Goal: Task Accomplishment & Management: Complete application form

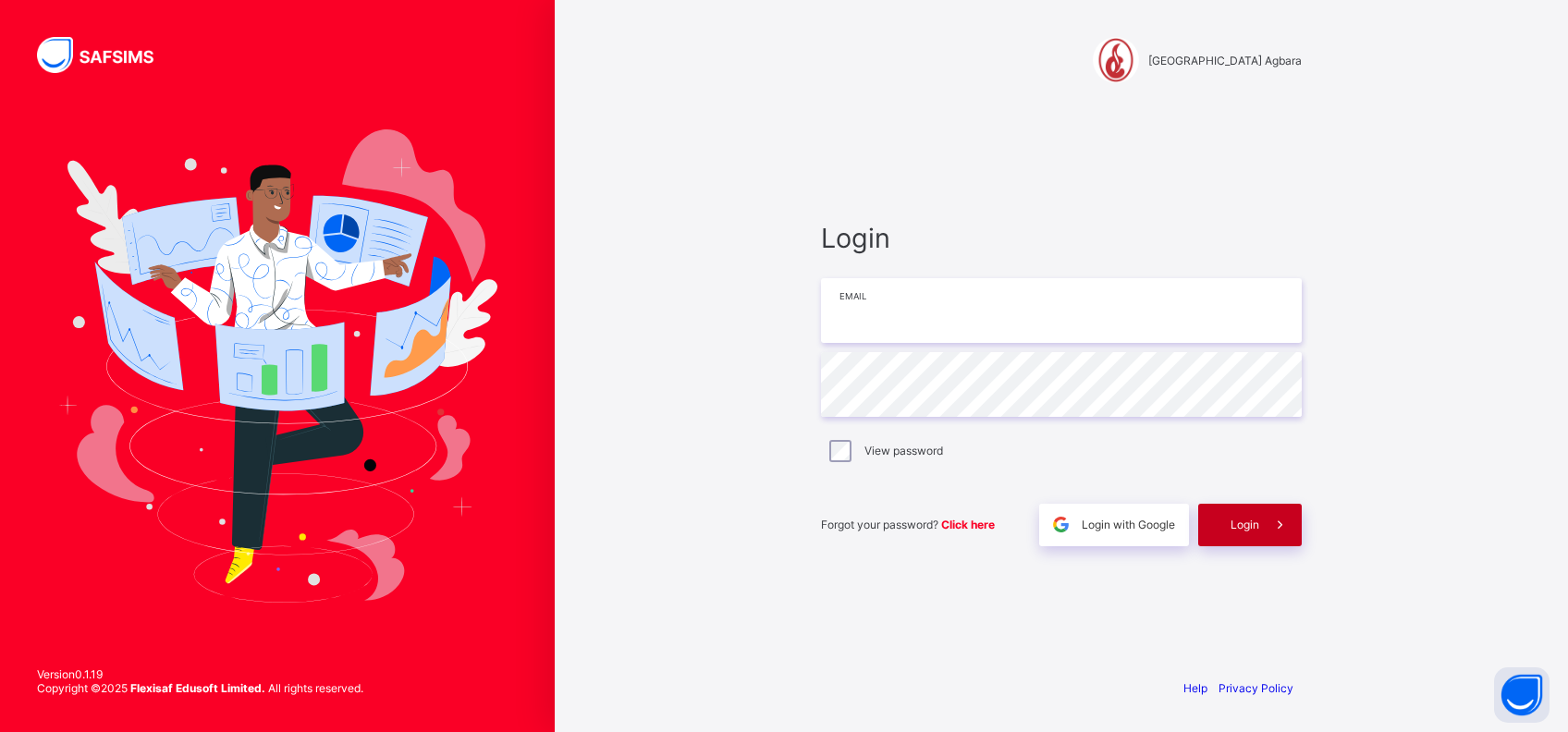
type input "**********"
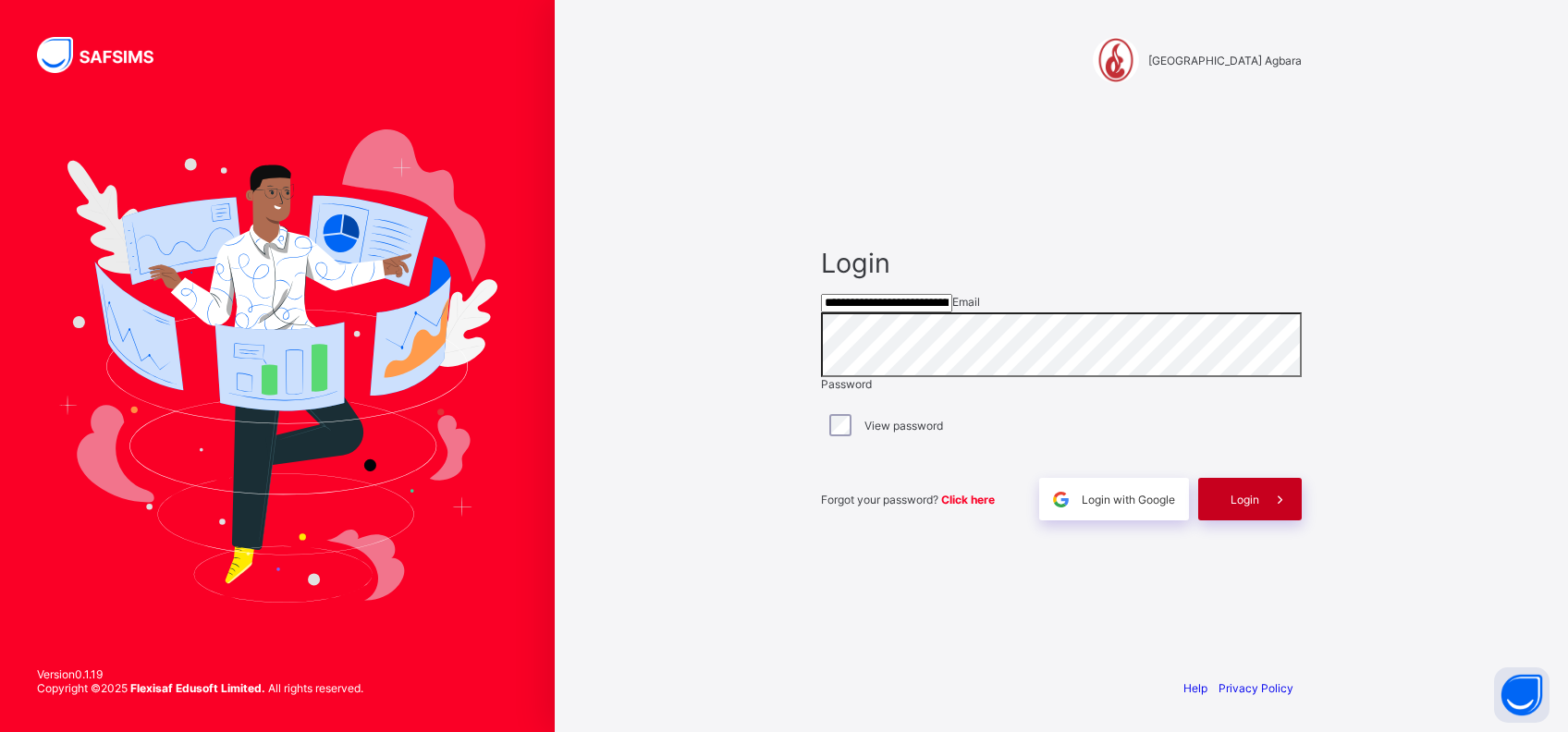
click at [1243, 506] on span "Login" at bounding box center [1245, 500] width 28 height 14
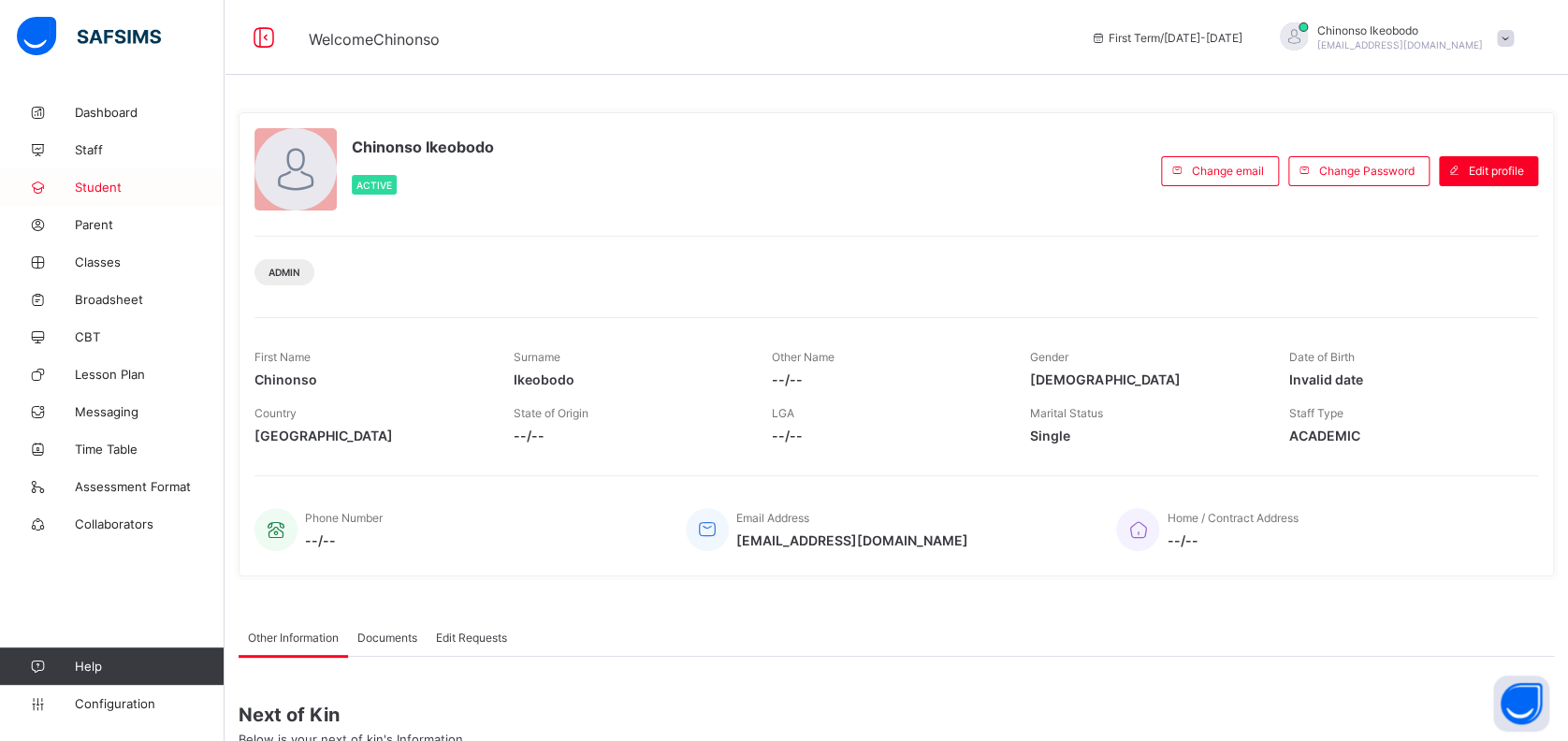
click at [112, 201] on link "Student" at bounding box center [112, 186] width 225 height 37
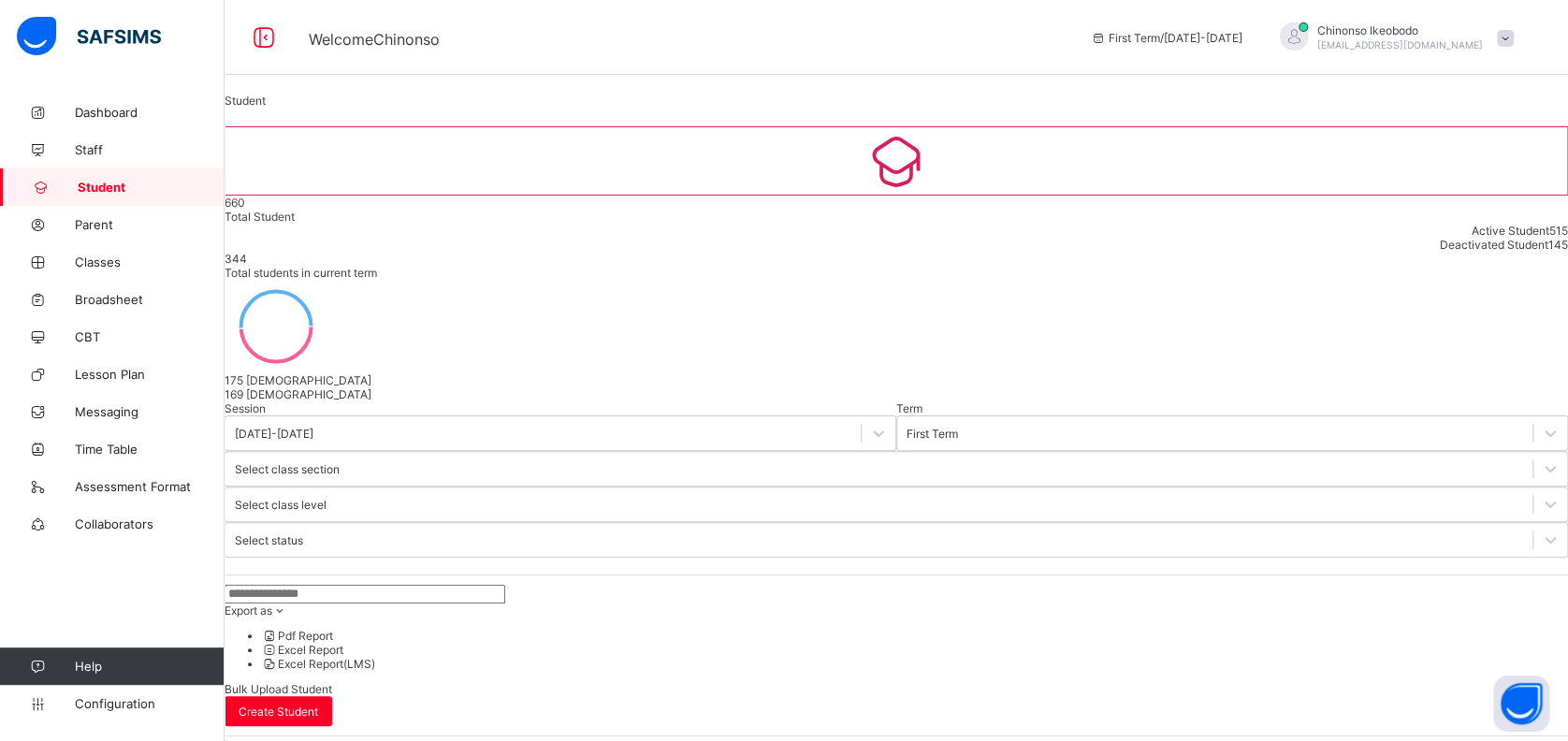
click at [333, 683] on span "Bulk Upload Student" at bounding box center [278, 689] width 108 height 14
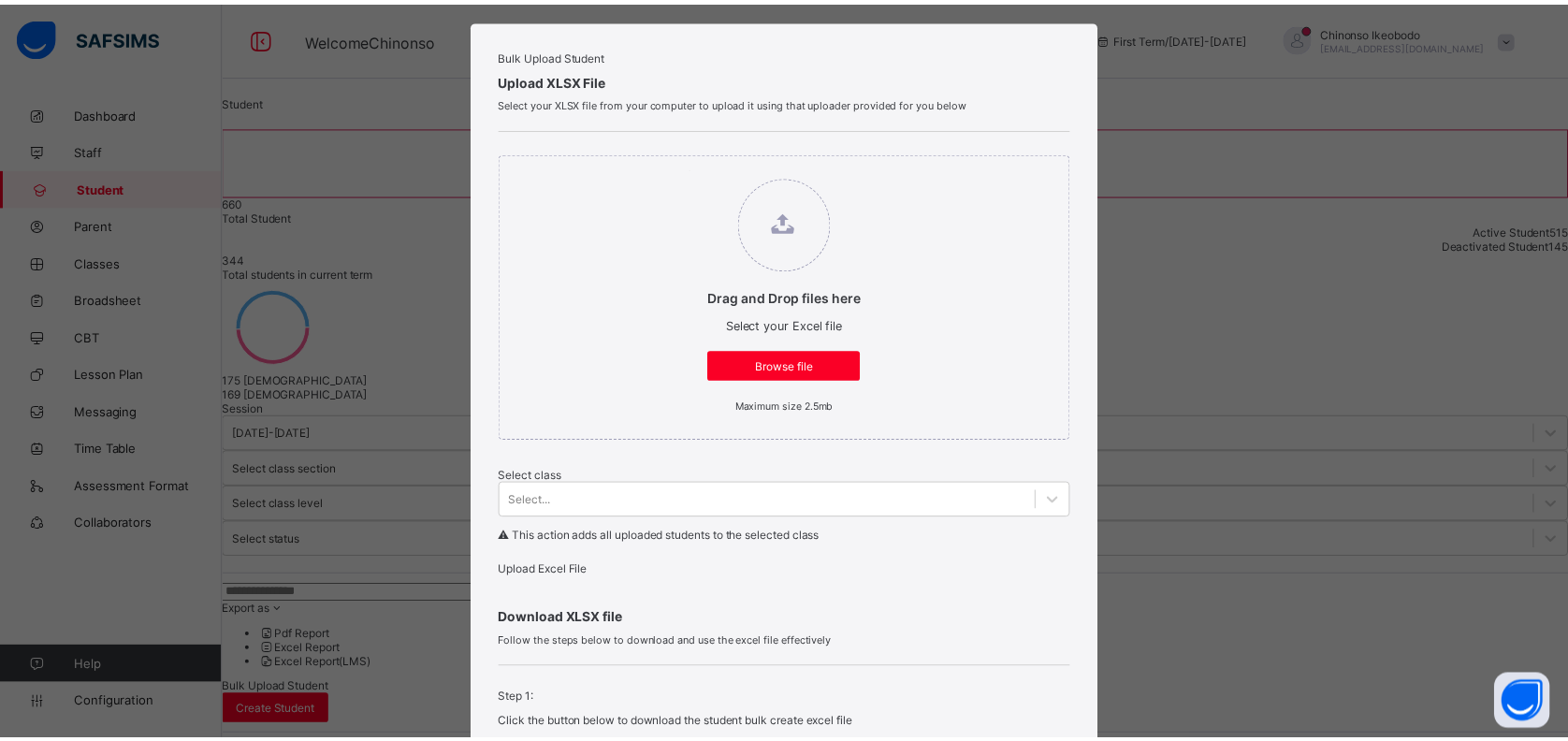
scroll to position [26, 0]
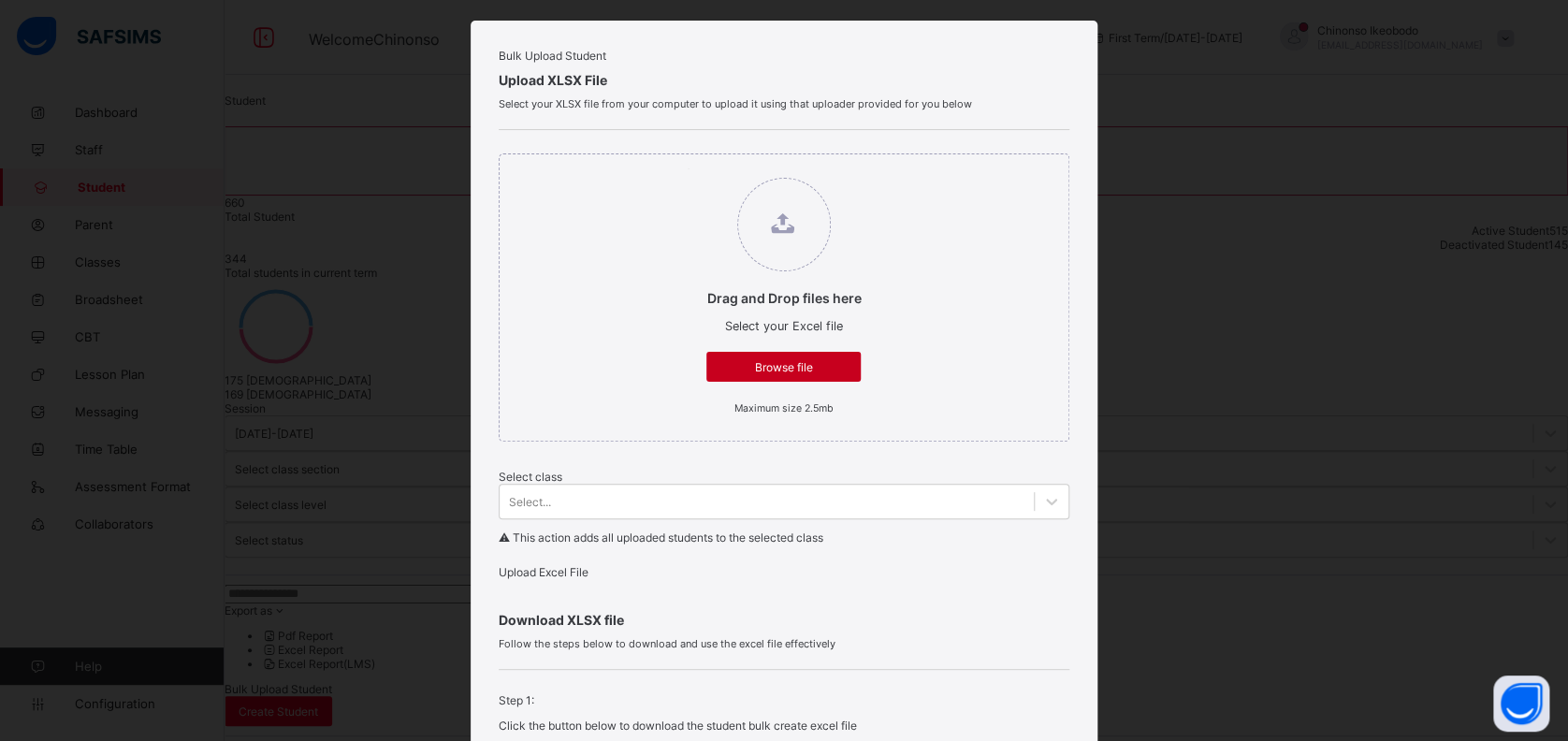
click at [794, 375] on span "Browse file" at bounding box center [784, 367] width 126 height 14
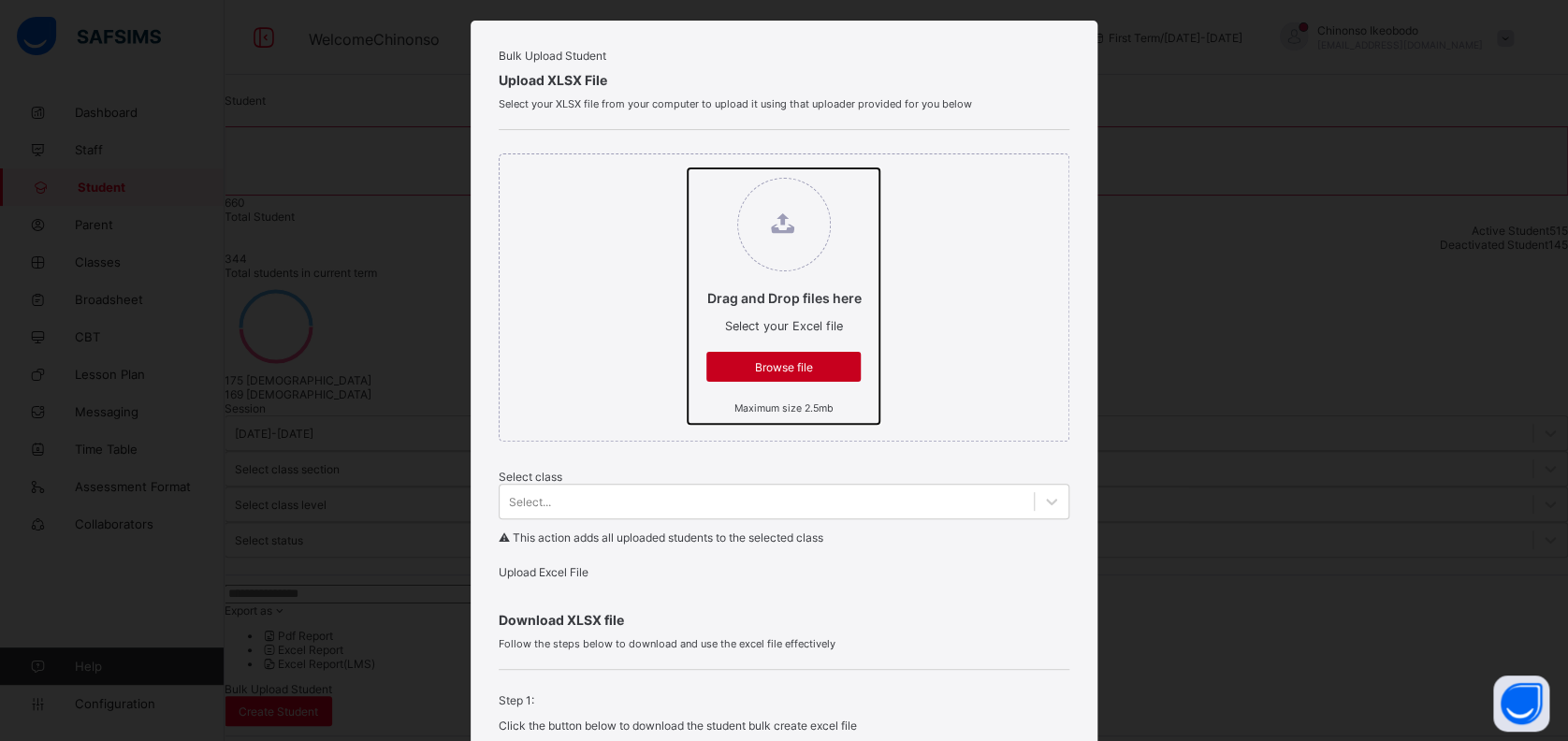
click at [688, 168] on input "Drag and Drop files here Select your Excel file Browse file Maximum size 2.5mb" at bounding box center [688, 168] width 0 height 0
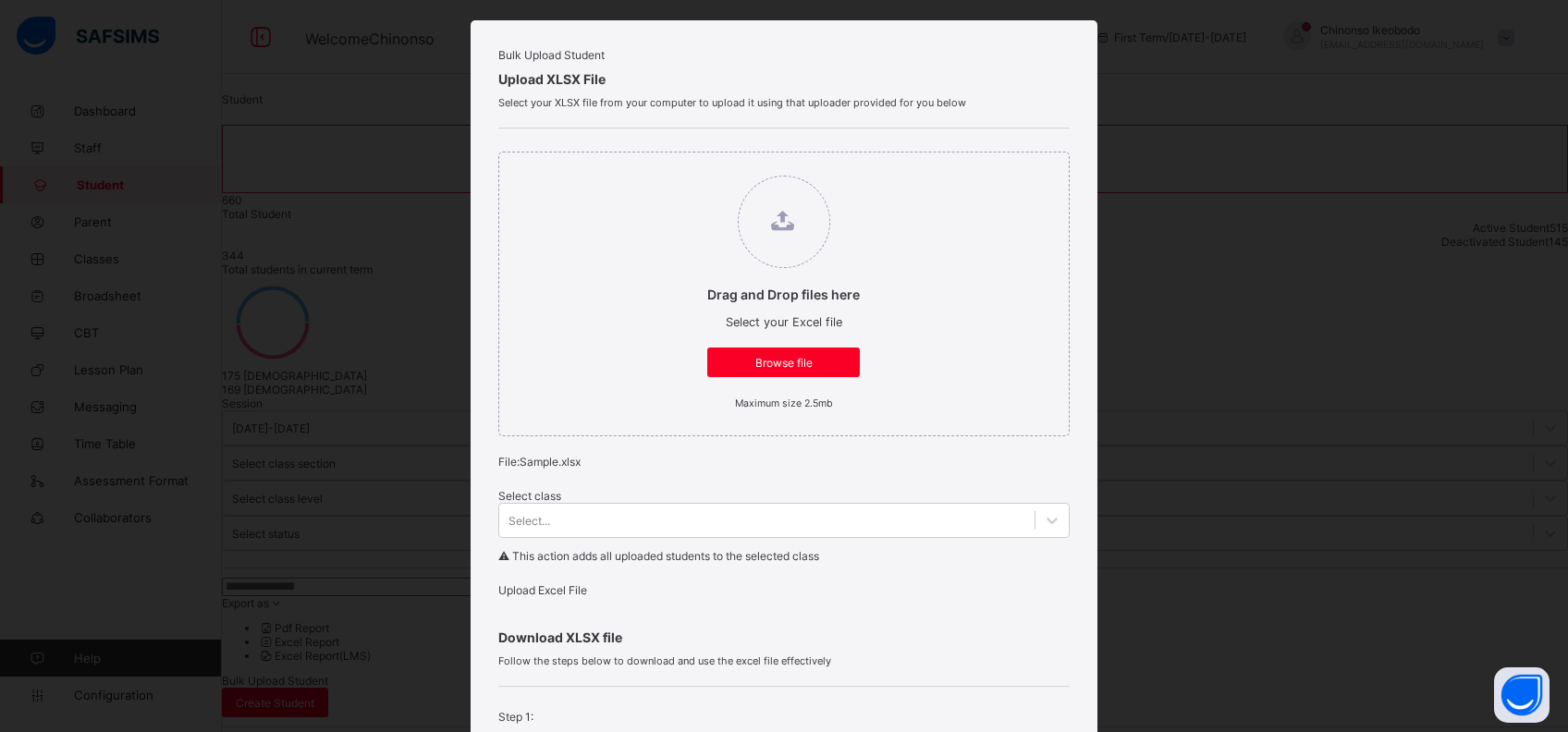
click at [537, 597] on span "Upload Excel File" at bounding box center [543, 590] width 89 height 14
click at [807, 377] on div "Browse file" at bounding box center [775, 362] width 153 height 29
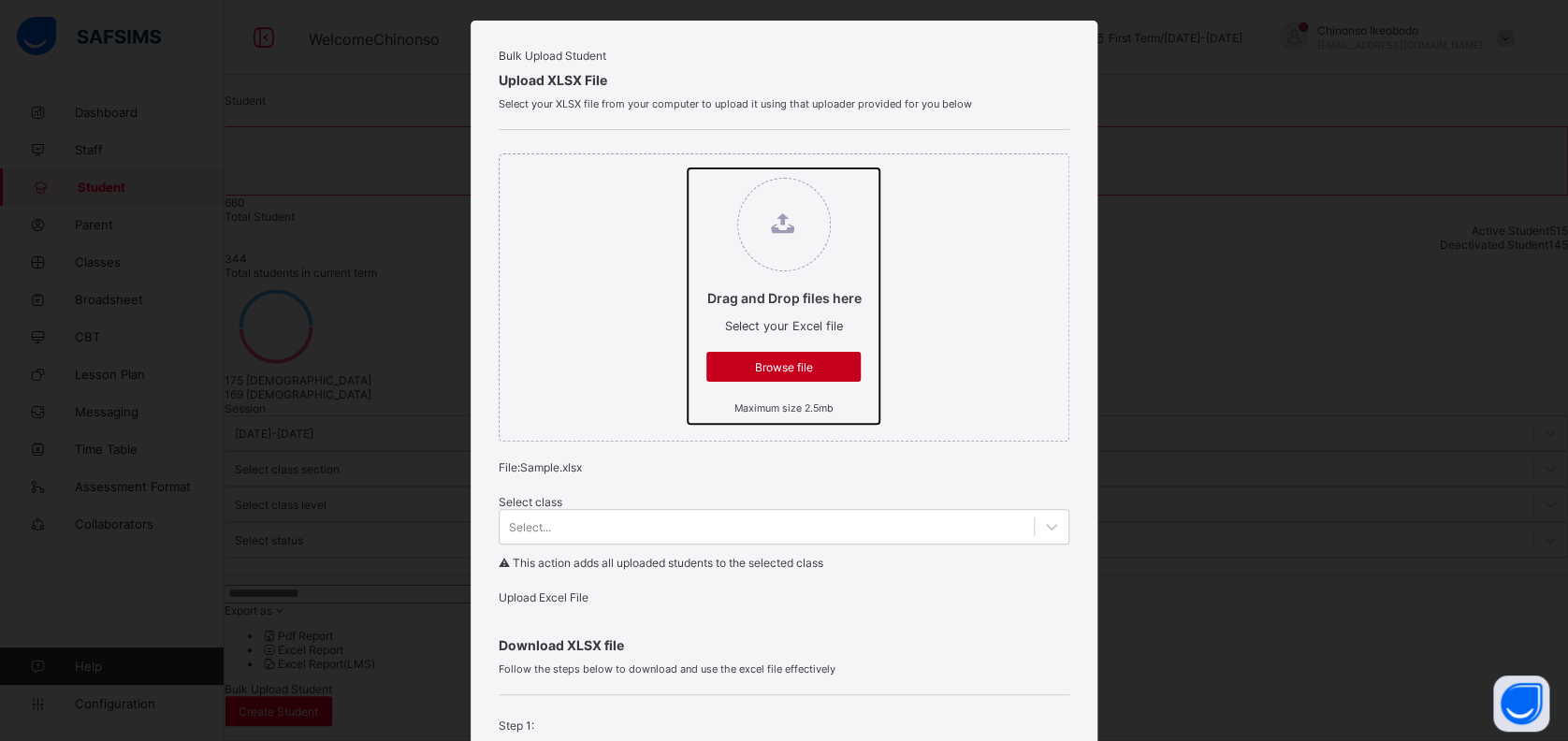
click at [688, 168] on input "Drag and Drop files here Select your Excel file Browse file Maximum size 2.5mb" at bounding box center [688, 168] width 0 height 0
type input "**********"
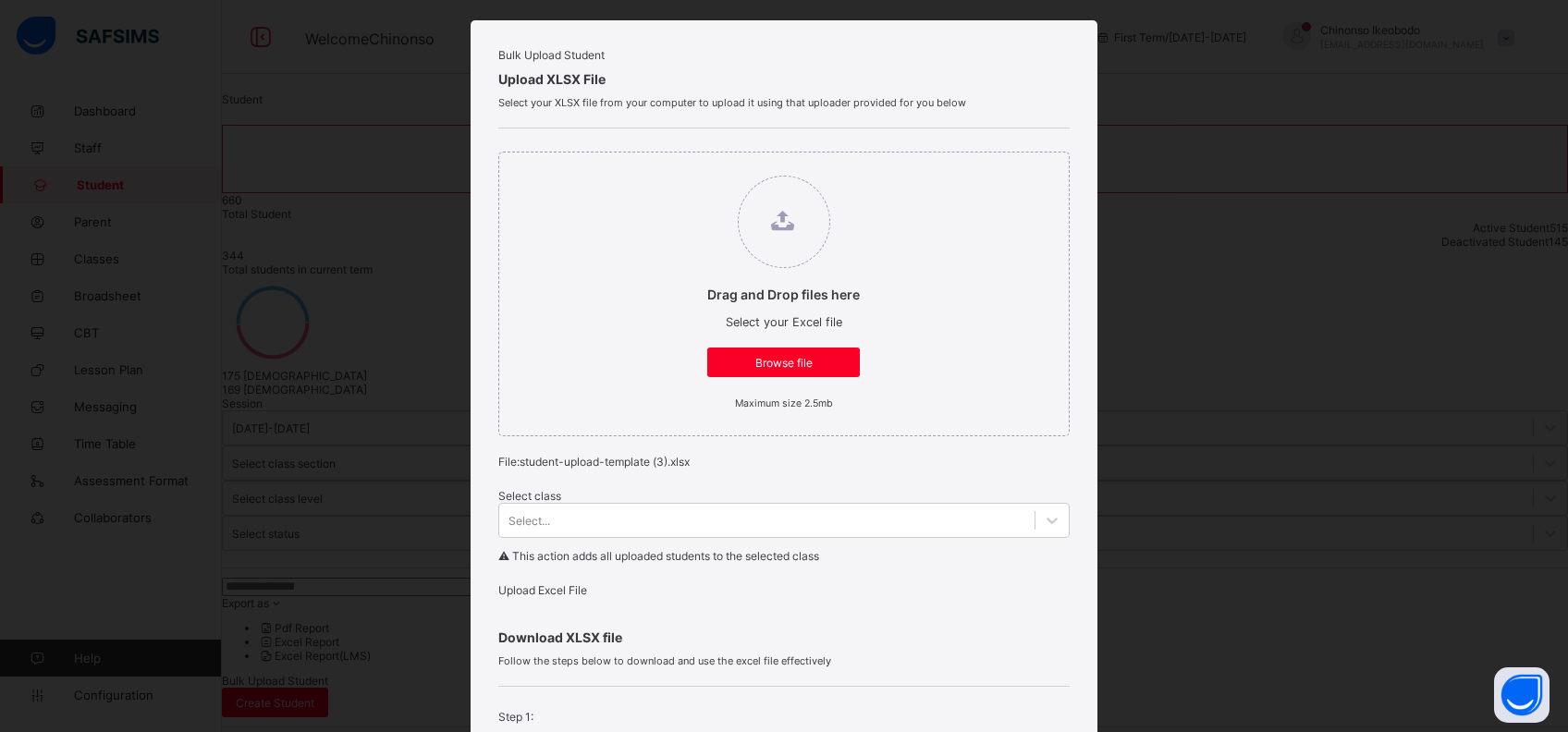
click at [566, 597] on span "Upload Excel File" at bounding box center [543, 590] width 89 height 14
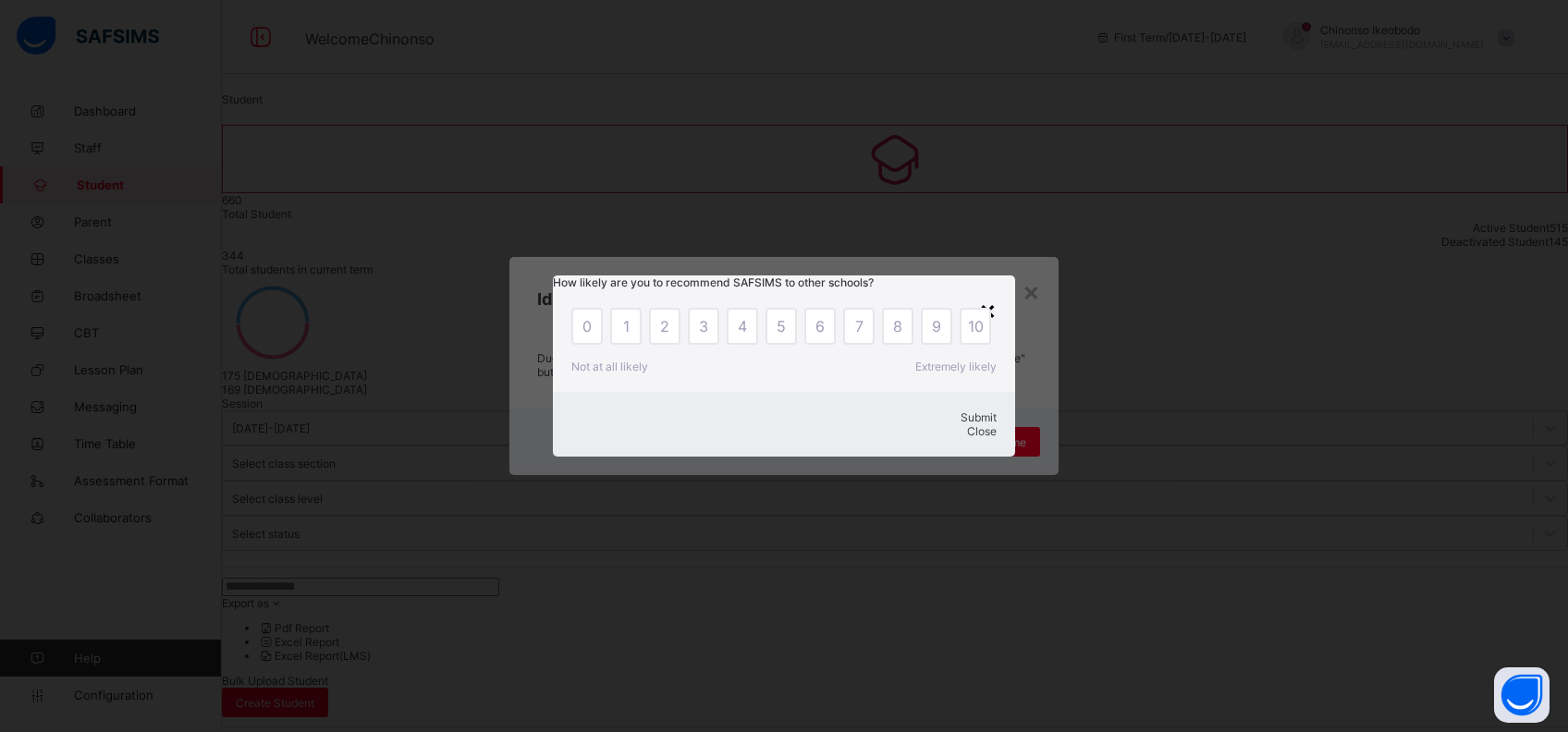
click at [994, 294] on div "×" at bounding box center [988, 309] width 18 height 31
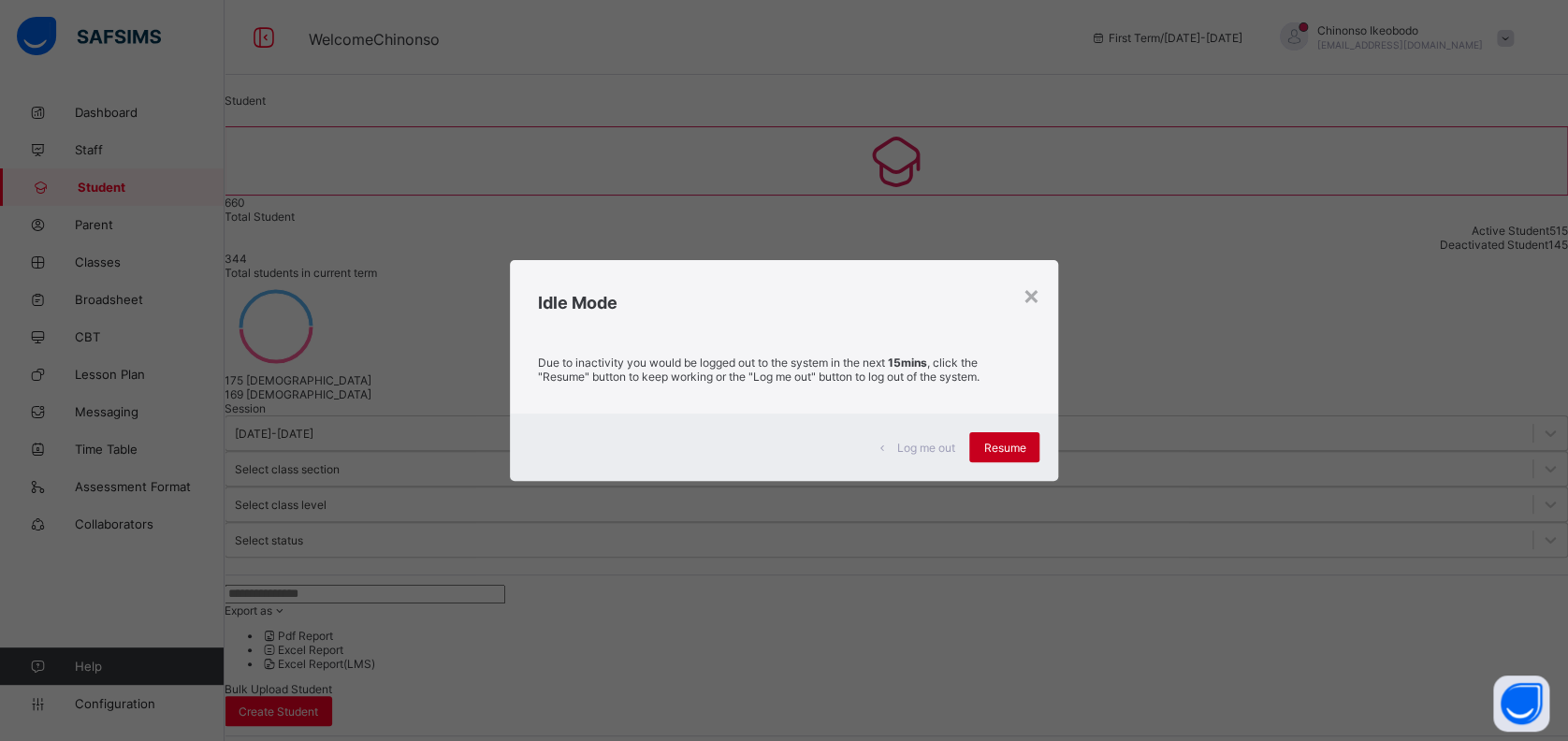
click at [1014, 449] on span "Resume" at bounding box center [1004, 447] width 42 height 14
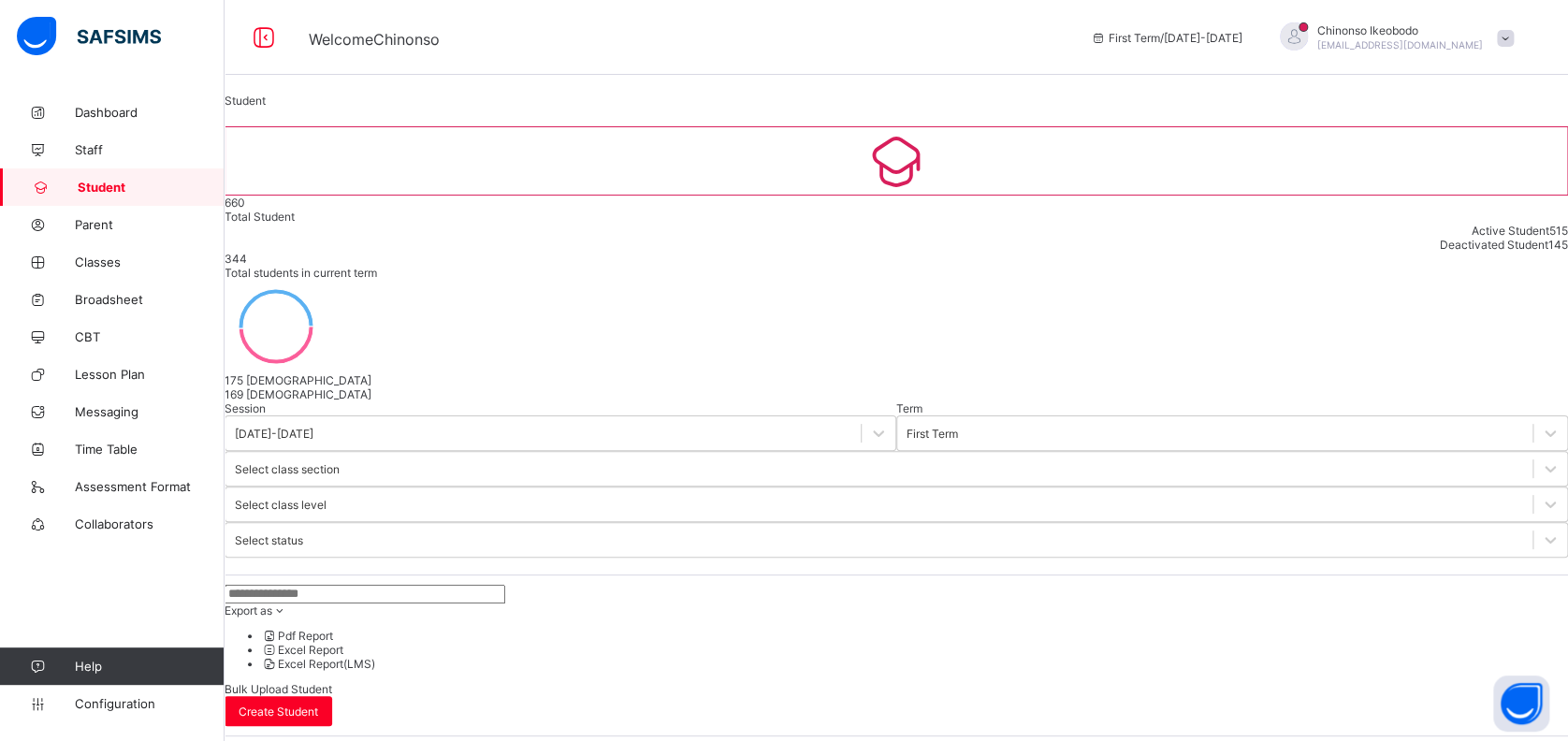
click at [455, 585] on input "text" at bounding box center [365, 595] width 281 height 19
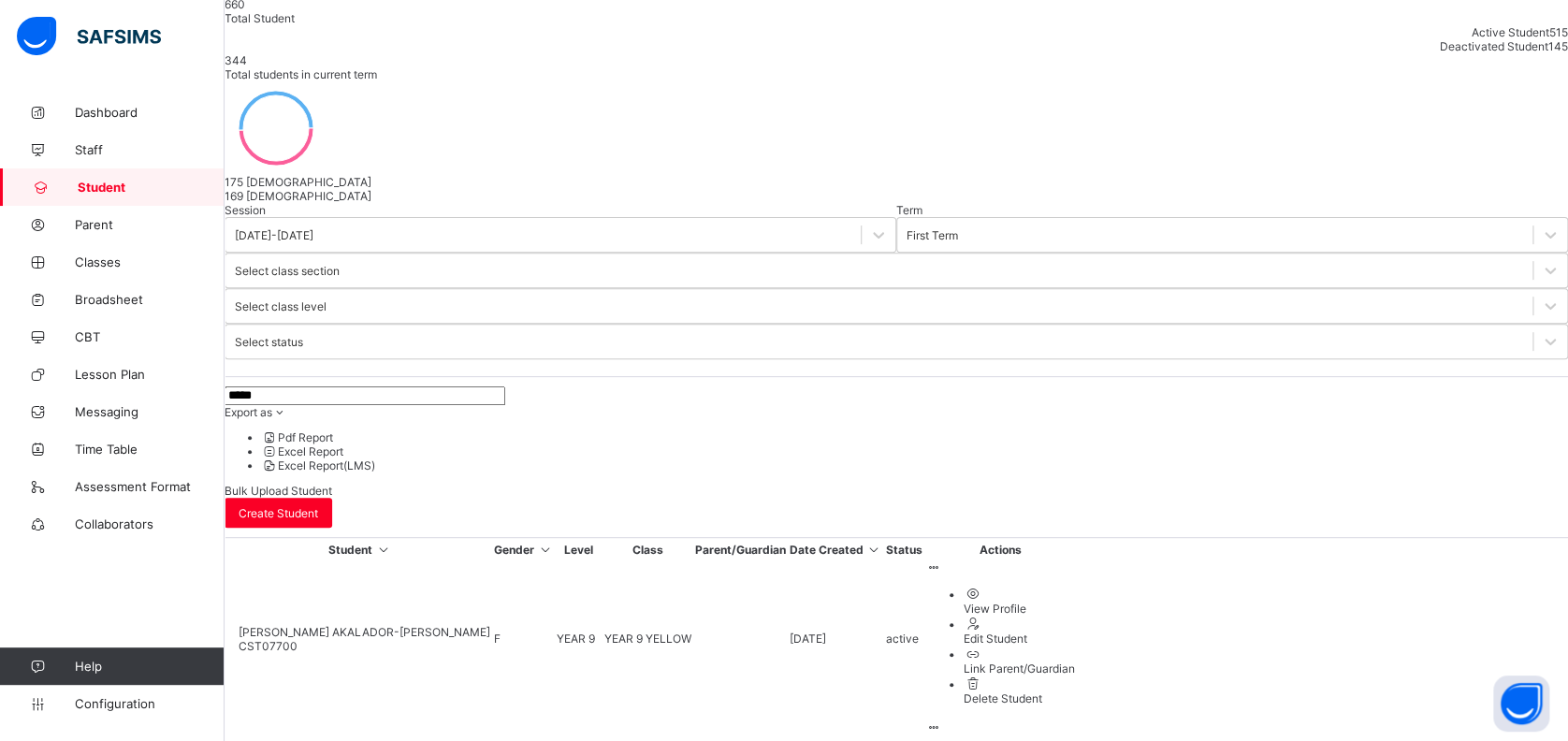
scroll to position [248, 0]
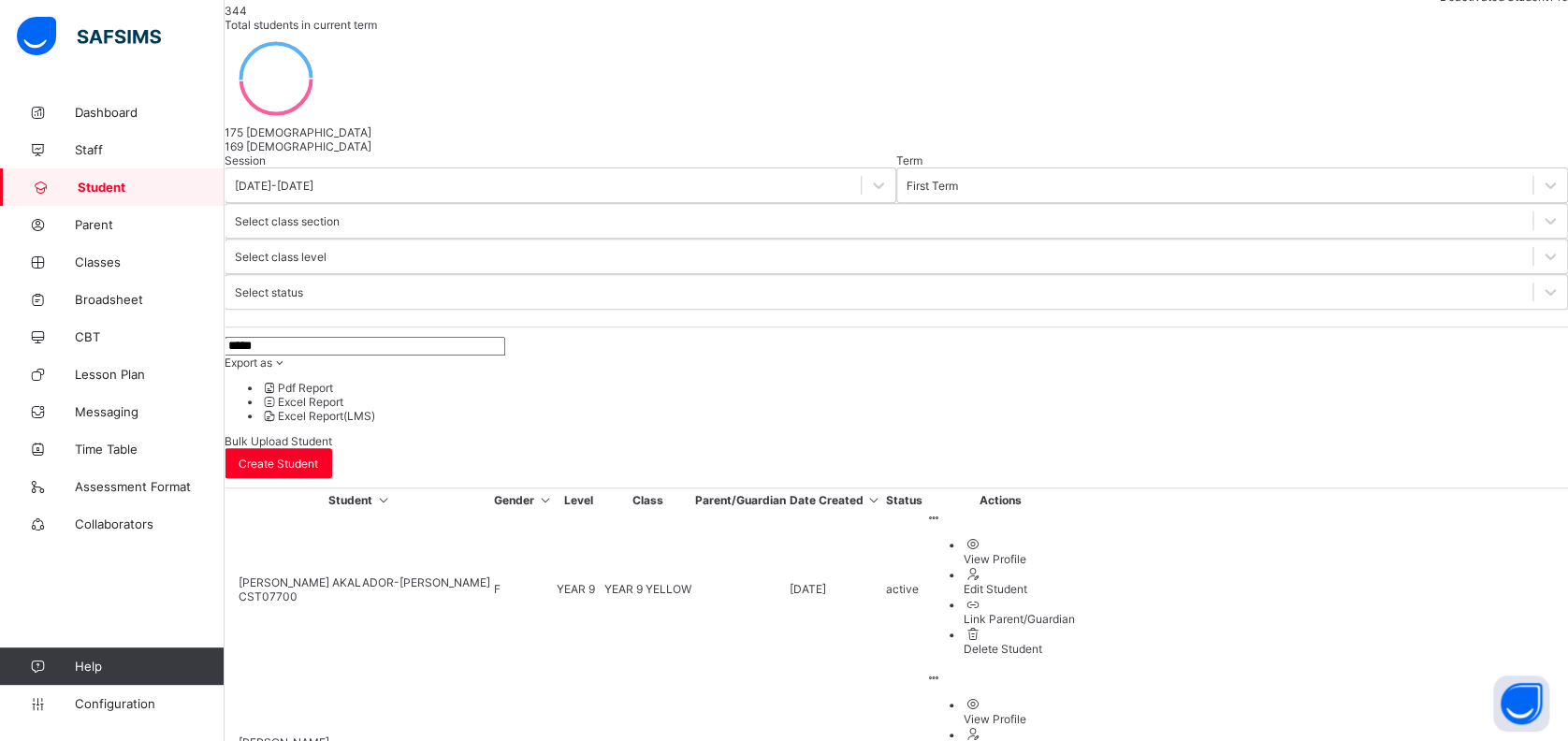
type input "*****"
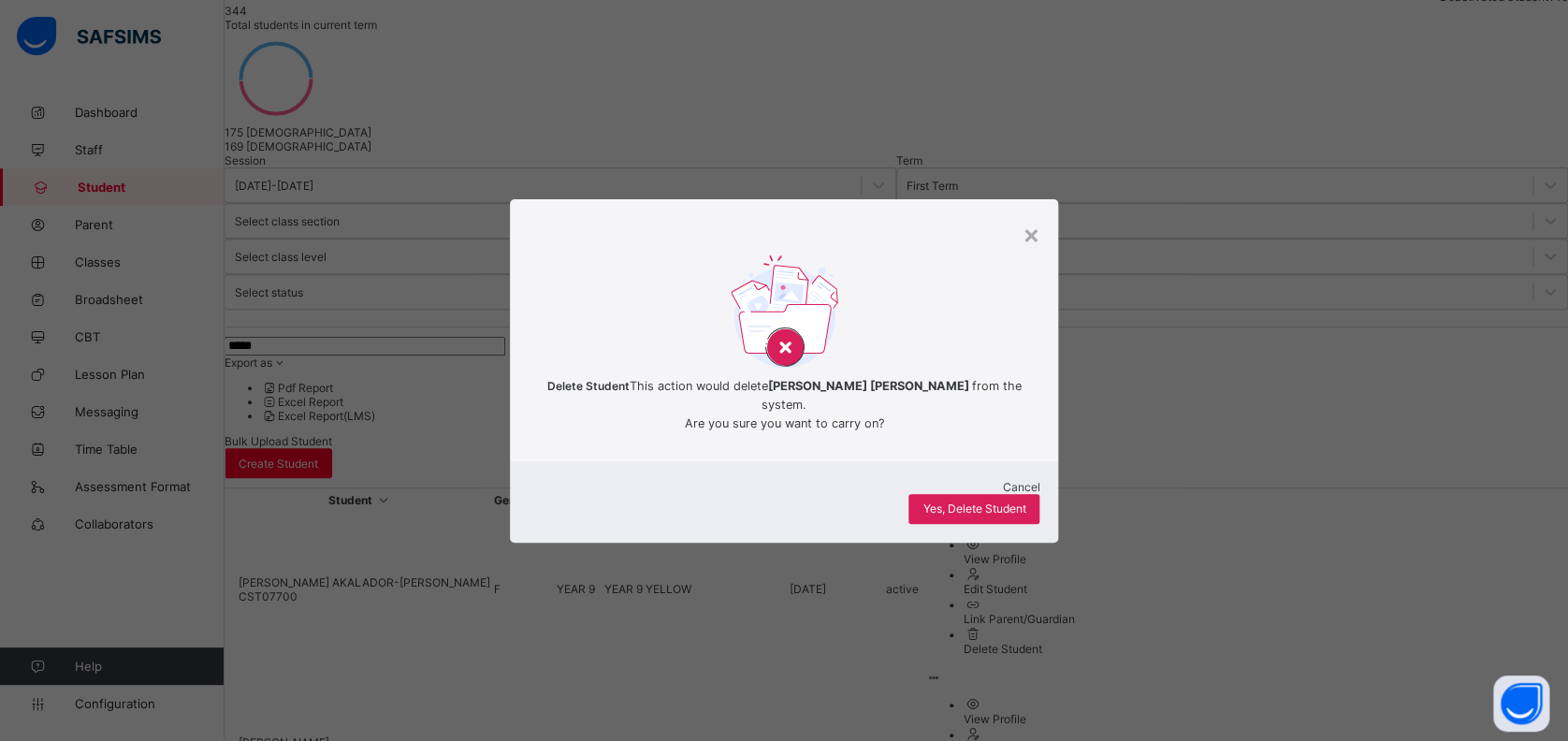
scroll to position [199, 0]
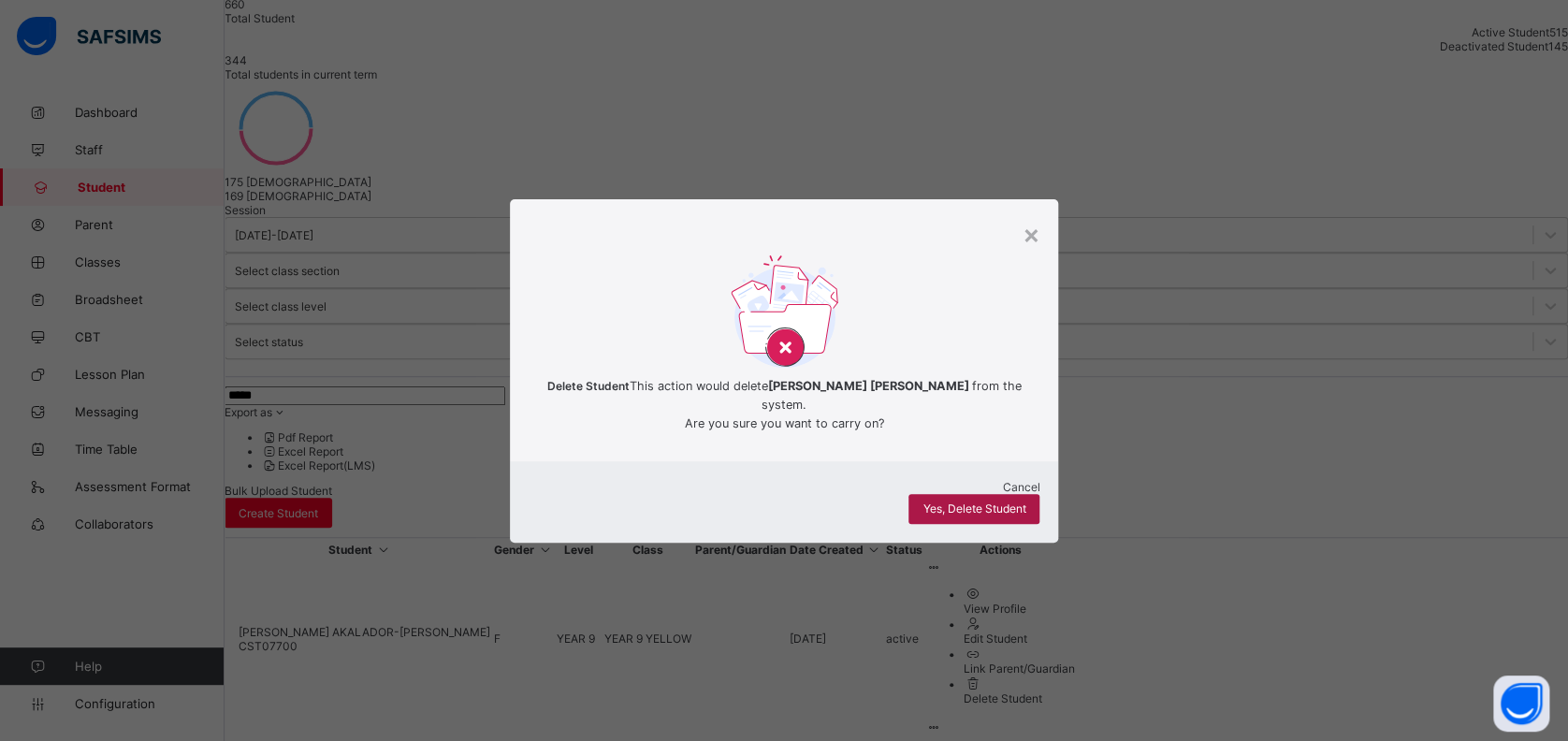
click at [979, 501] on div "Yes, Delete Student" at bounding box center [974, 509] width 131 height 30
click at [1040, 229] on div "×" at bounding box center [1030, 233] width 18 height 32
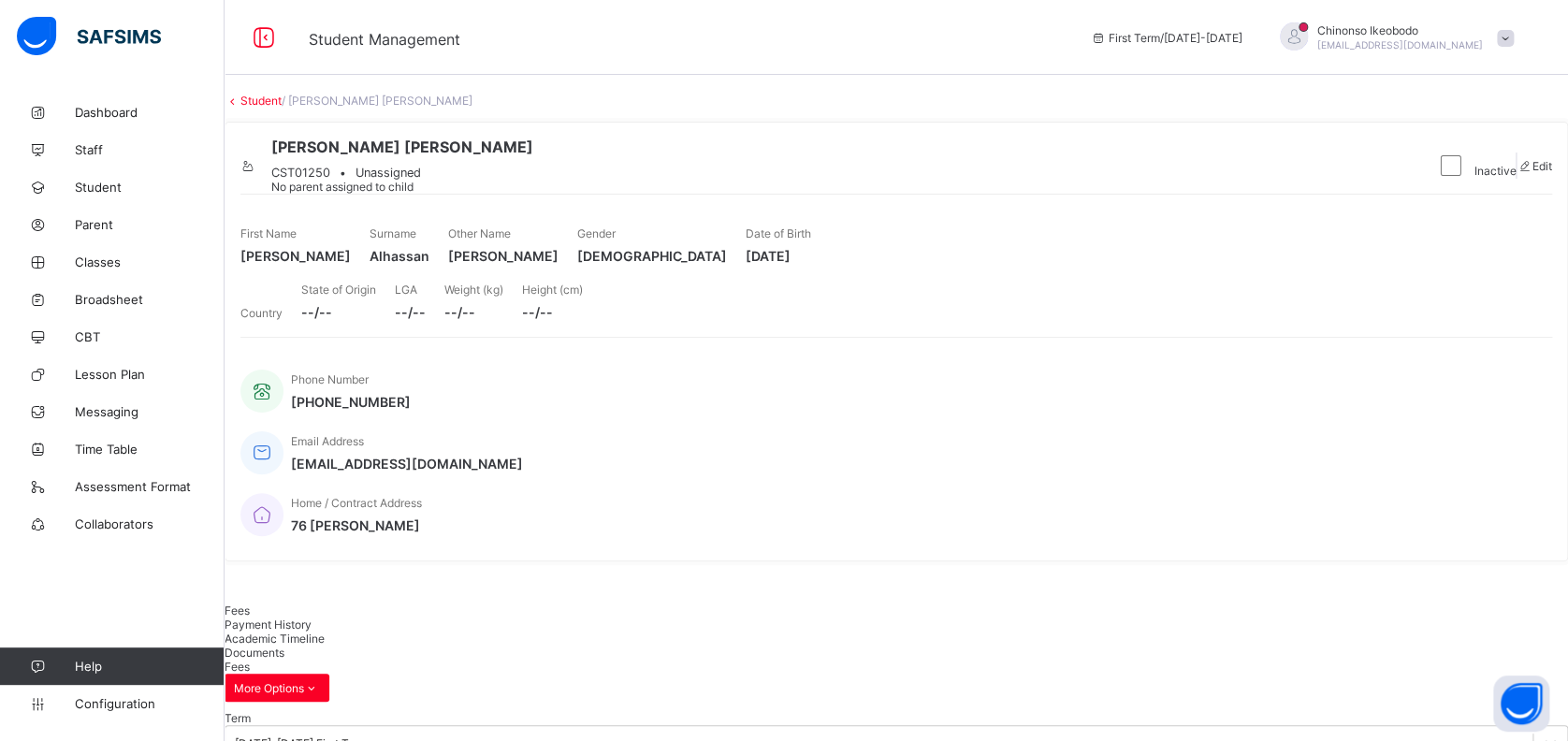
click at [282, 108] on link "Student" at bounding box center [261, 100] width 41 height 14
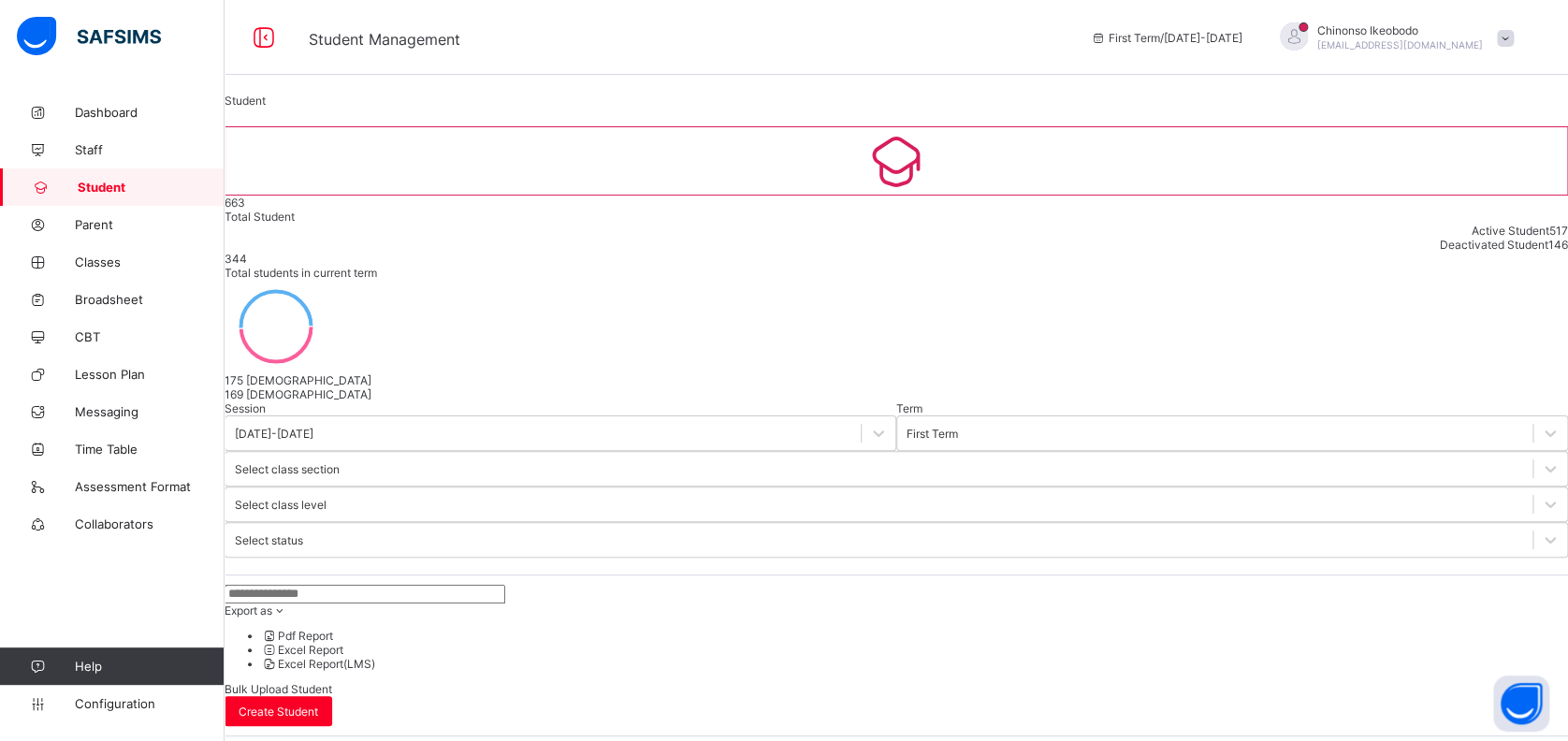
click at [425, 585] on input "text" at bounding box center [365, 595] width 281 height 19
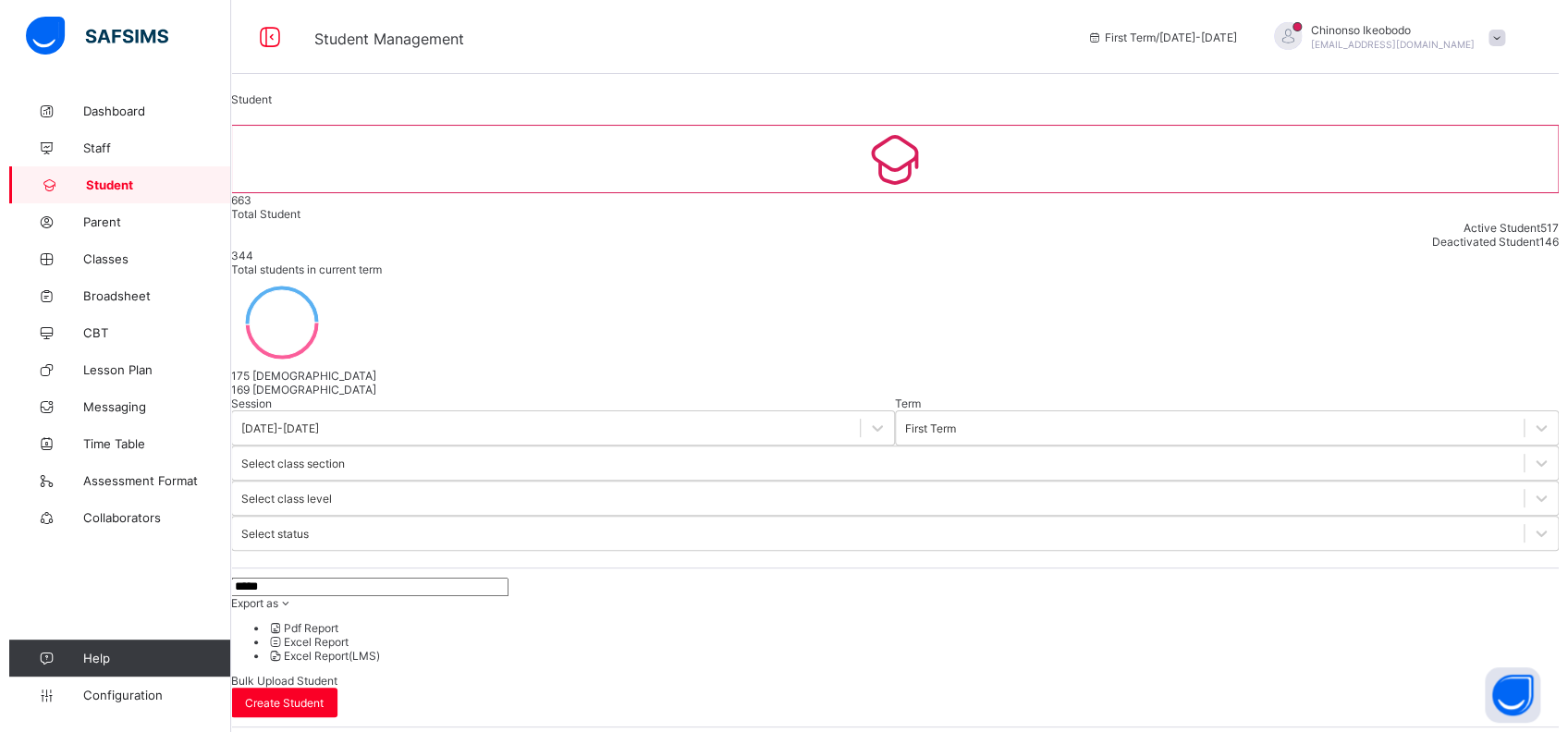
scroll to position [196, 0]
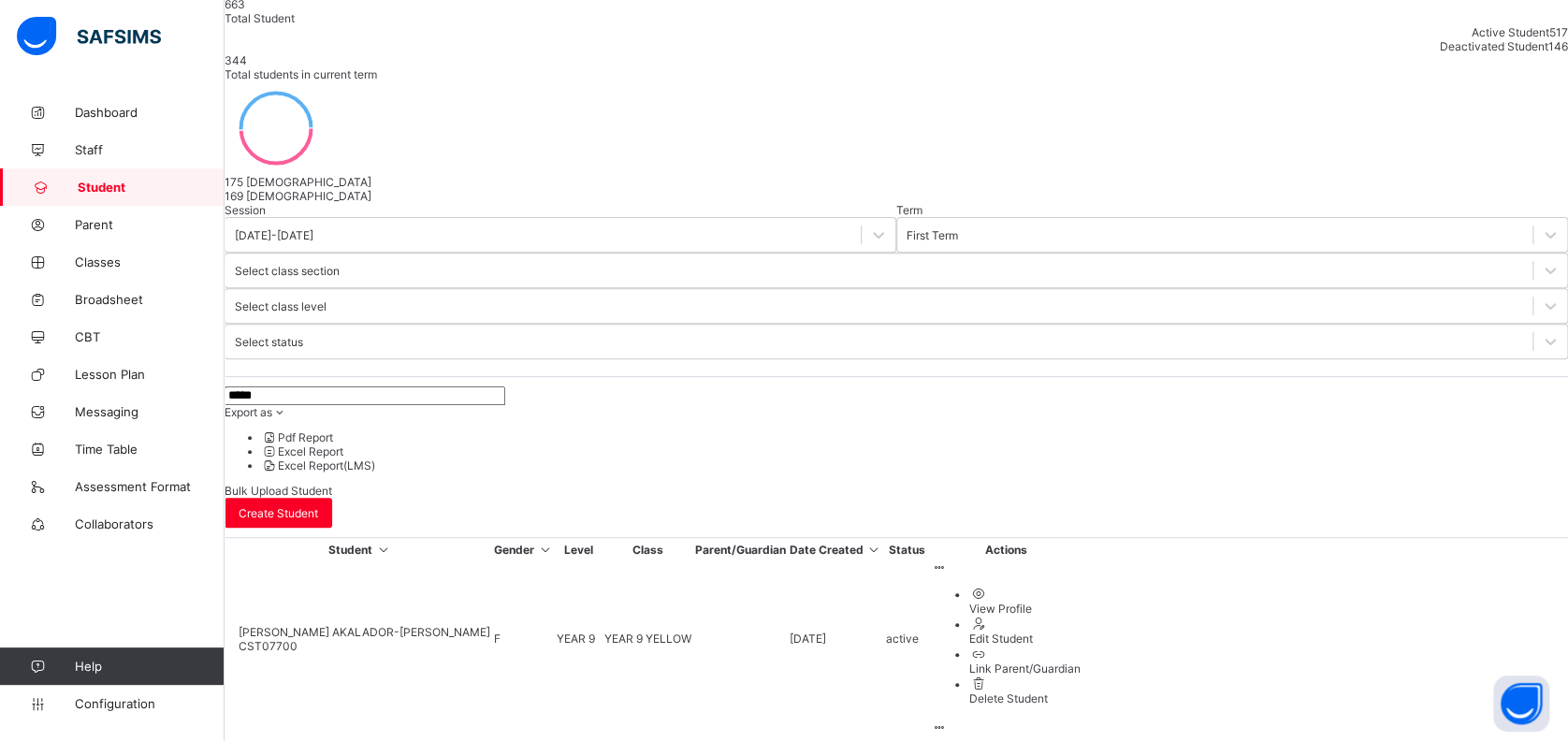
type input "*****"
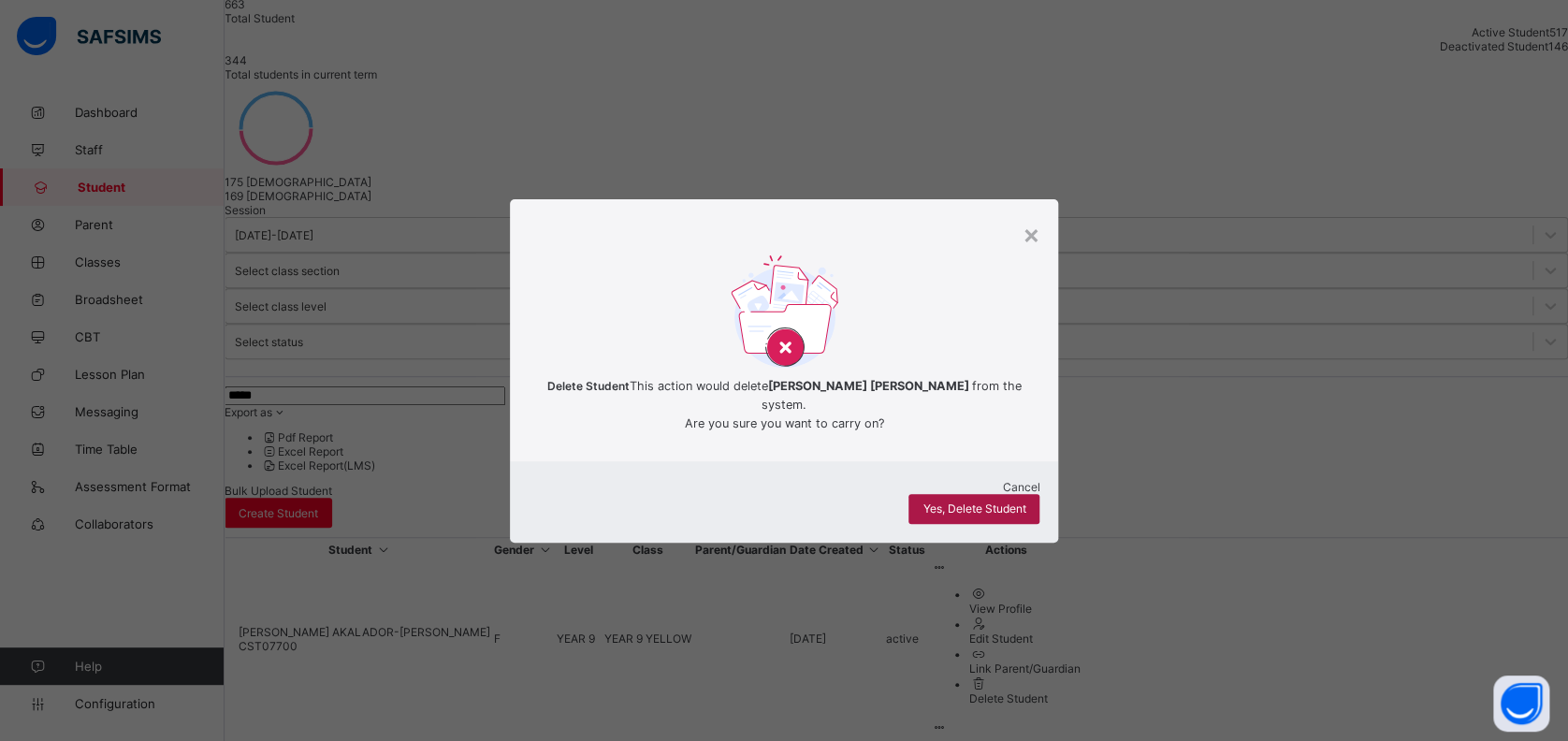
click at [977, 505] on div "Yes, Delete Student" at bounding box center [974, 509] width 131 height 30
click at [1036, 232] on div "×" at bounding box center [1030, 233] width 18 height 32
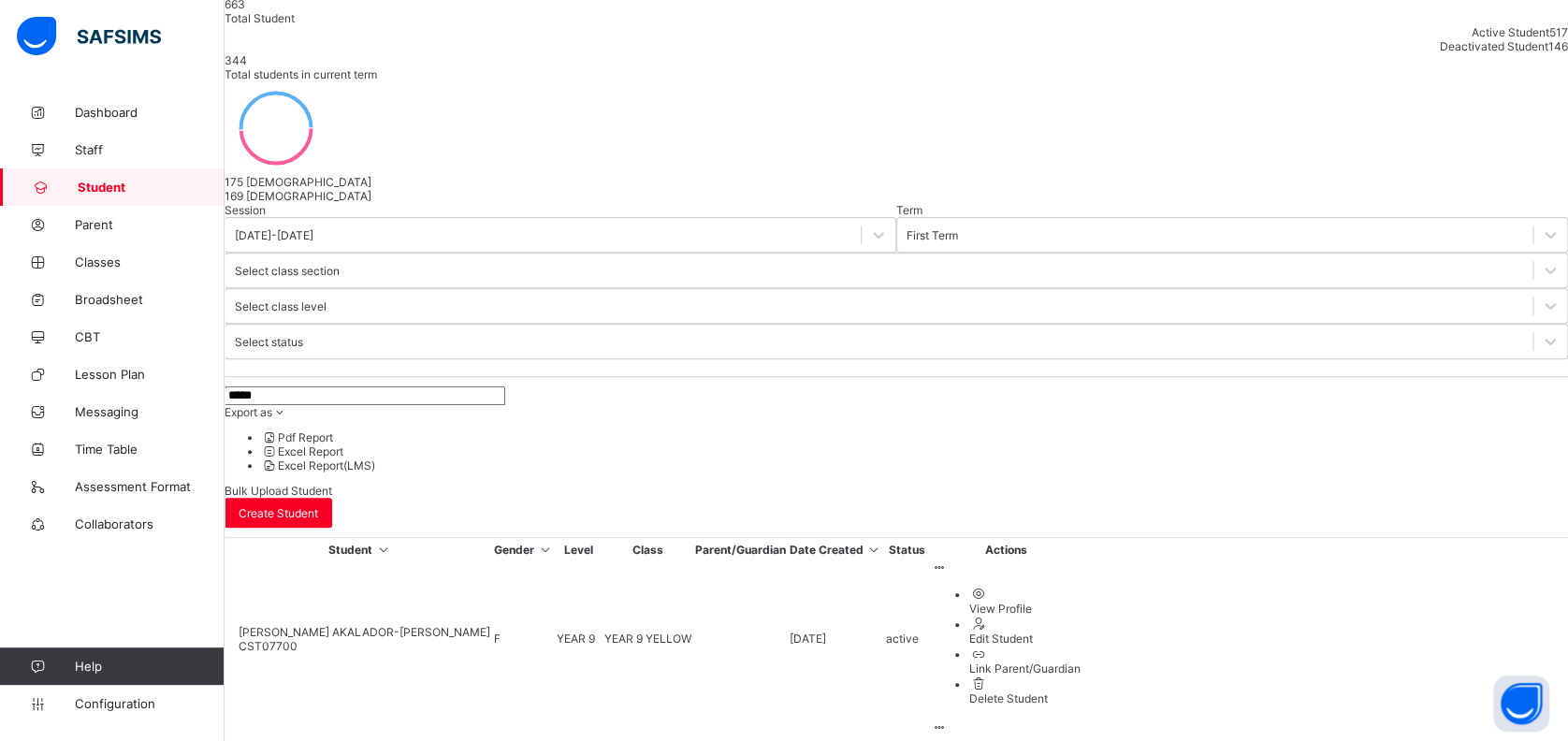
click at [1334, 484] on div "Bulk Upload Student" at bounding box center [896, 490] width 1343 height 14
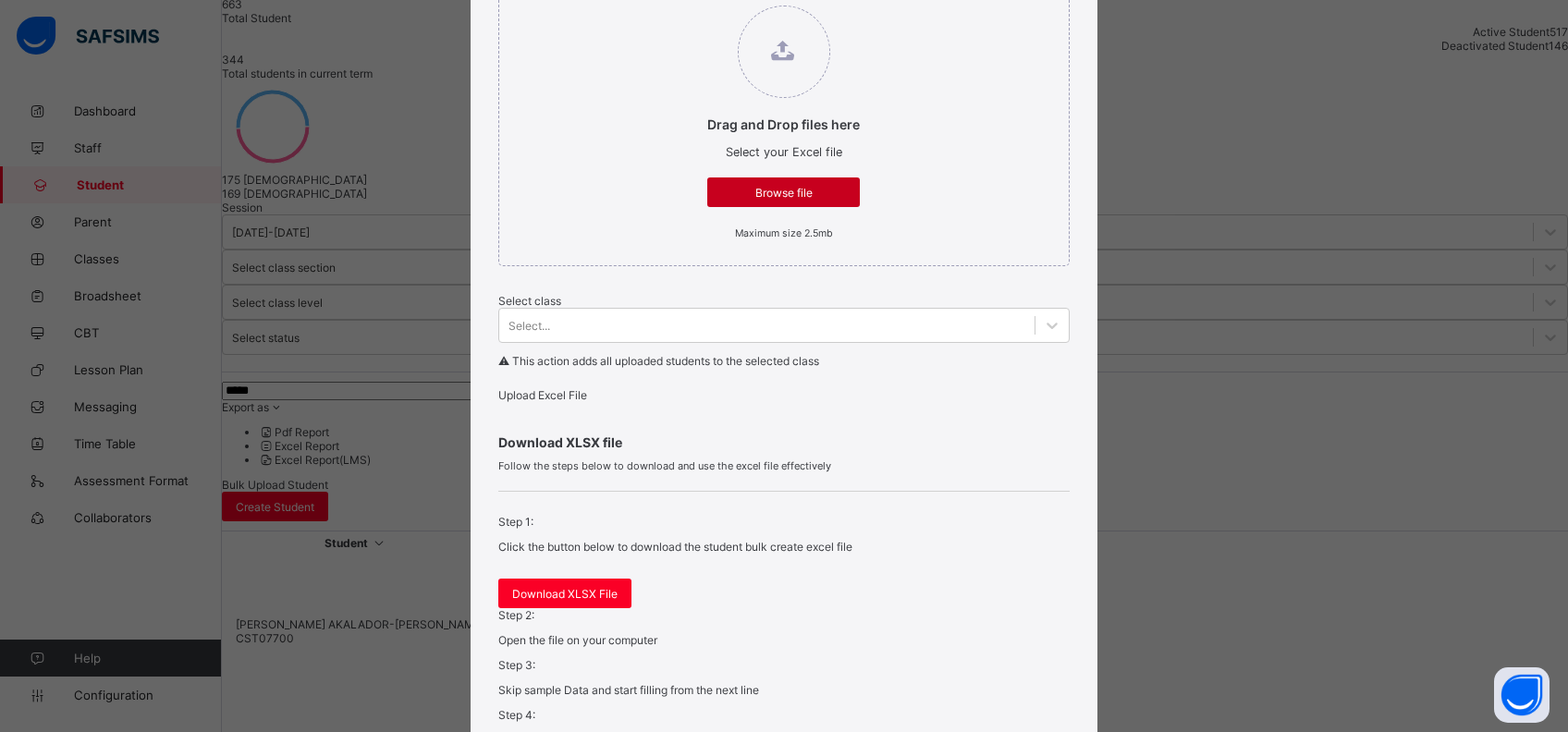
click at [756, 199] on span "Browse file" at bounding box center [784, 193] width 125 height 14
type input "**********"
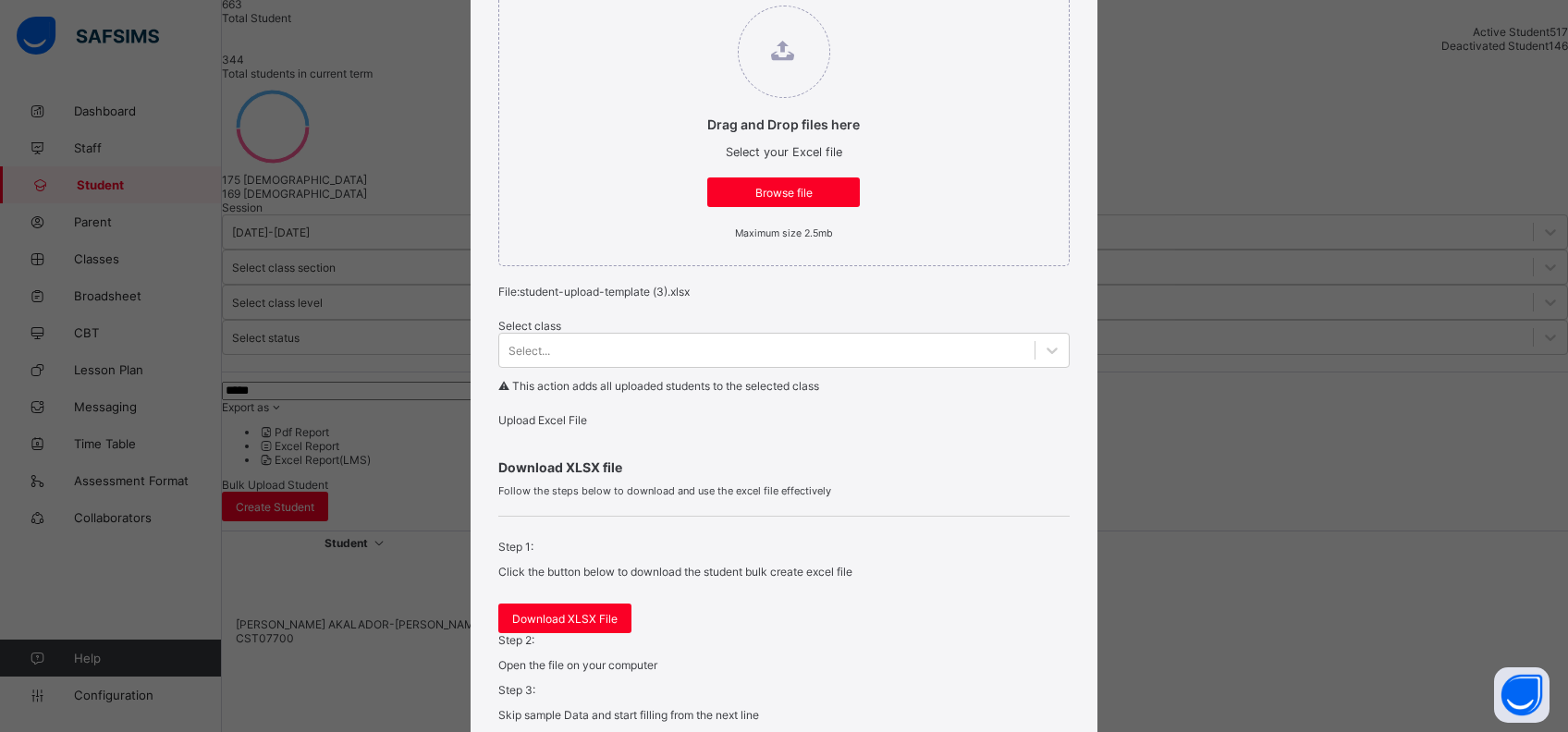
click at [566, 427] on div "Upload Excel File" at bounding box center [784, 420] width 571 height 14
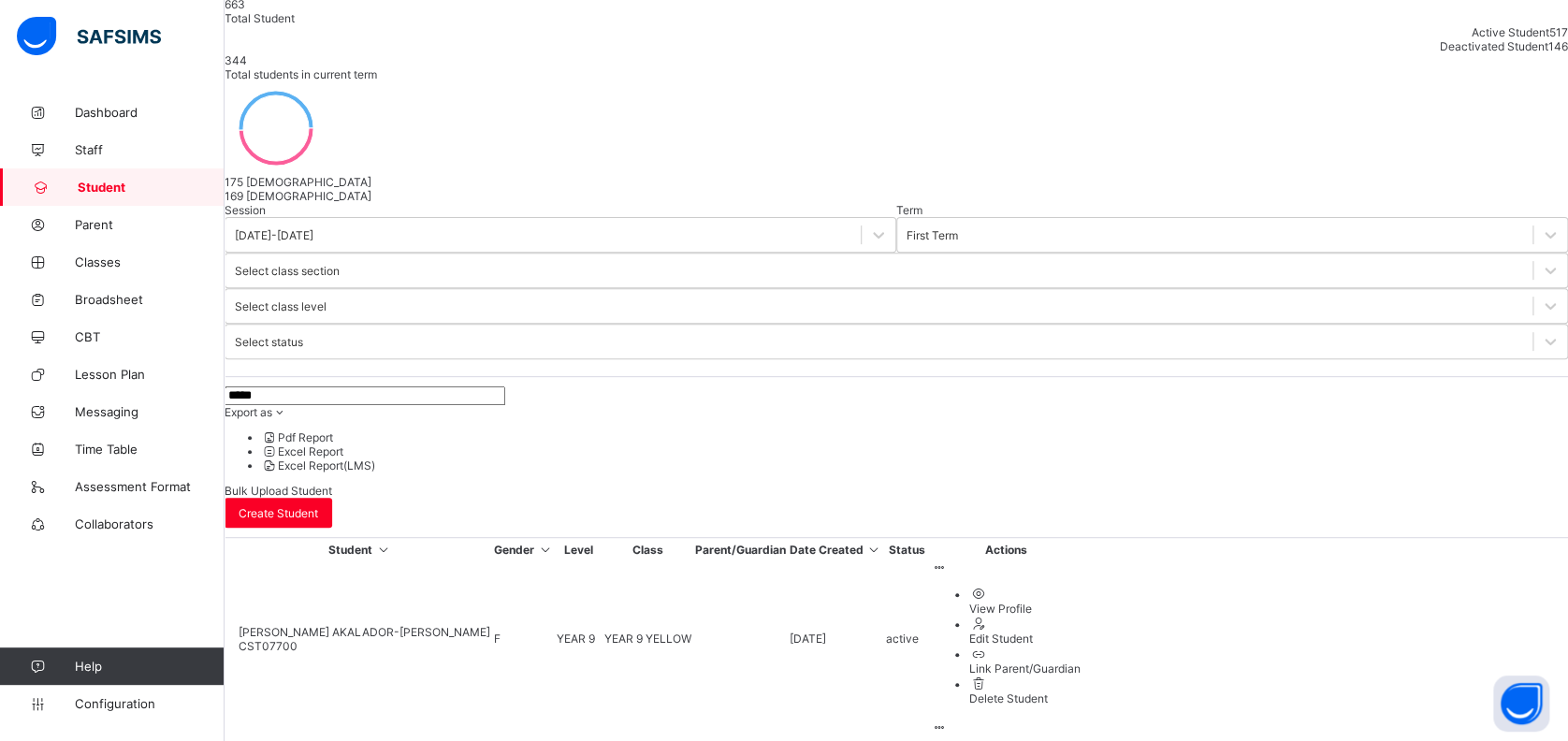
click at [333, 484] on span "Bulk Upload Student" at bounding box center [278, 490] width 108 height 14
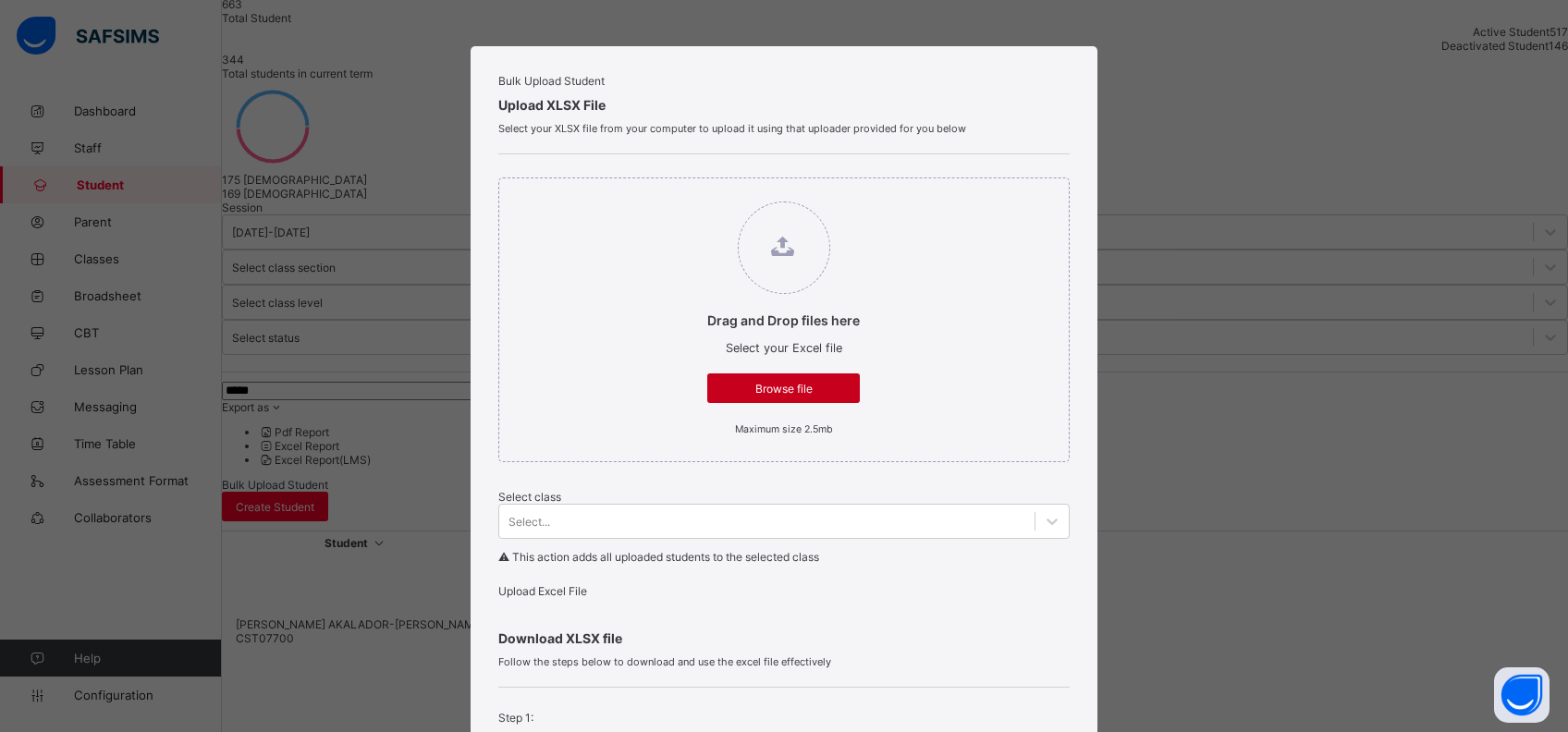
click at [765, 396] on span "Browse file" at bounding box center [784, 388] width 125 height 14
click at [689, 193] on input "Drag and Drop files here Select your Excel file Browse file Maximum size 2.5mb" at bounding box center [689, 193] width 0 height 0
type input "**********"
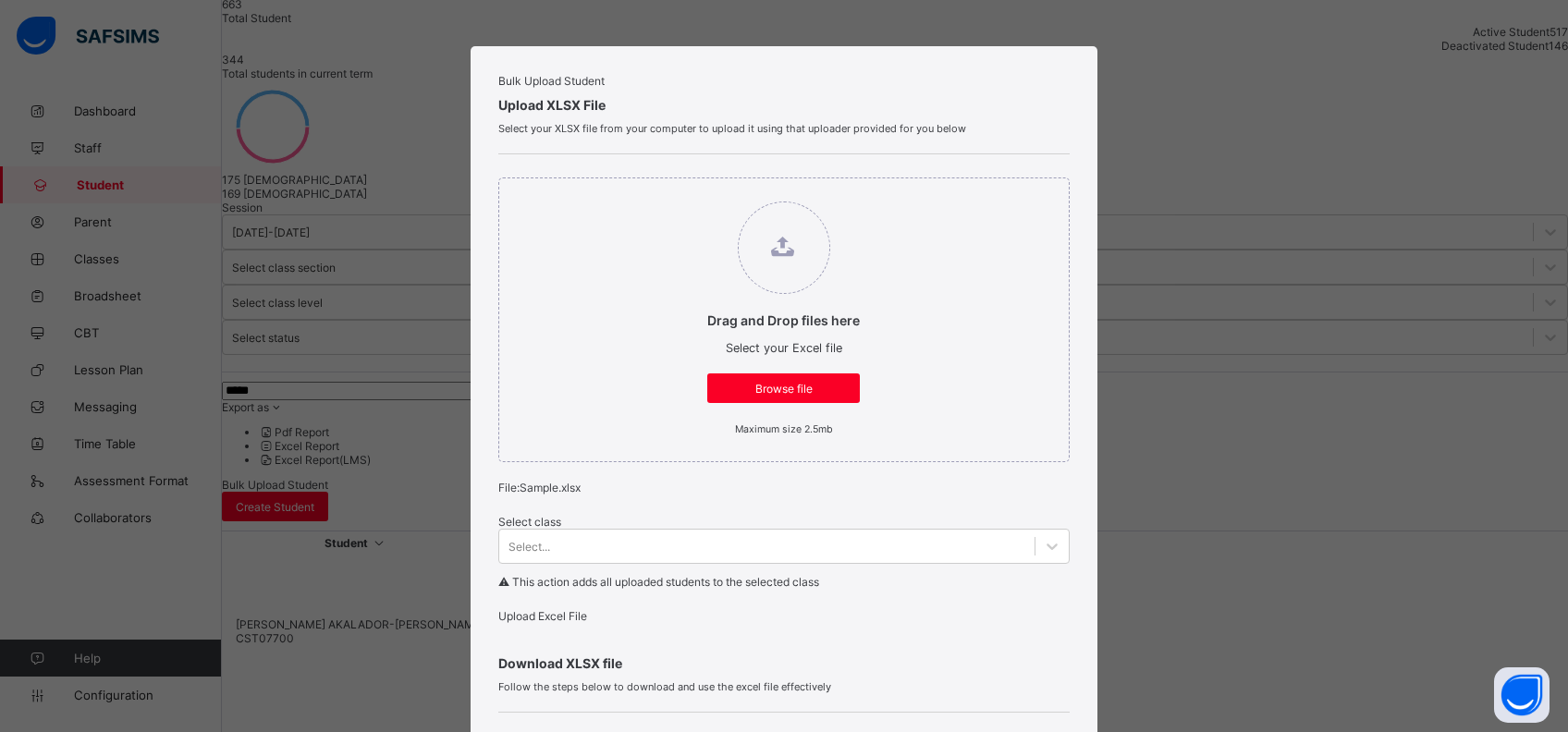
click at [571, 623] on span "Upload Excel File" at bounding box center [543, 616] width 89 height 14
click at [780, 396] on span "Browse file" at bounding box center [775, 388] width 125 height 14
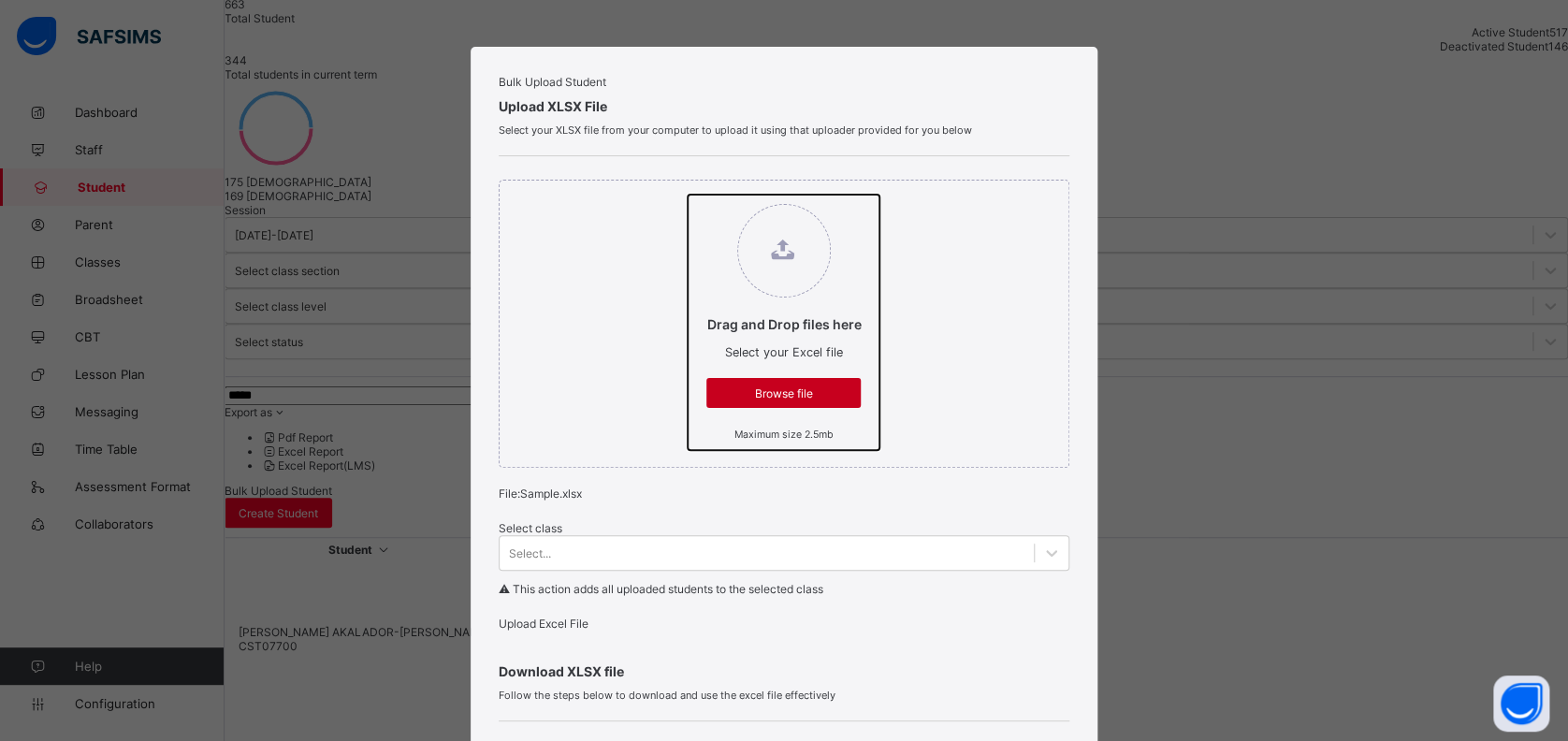
click at [688, 195] on input "Drag and Drop files here Select your Excel file Browse file Maximum size 2.5mb" at bounding box center [688, 195] width 0 height 0
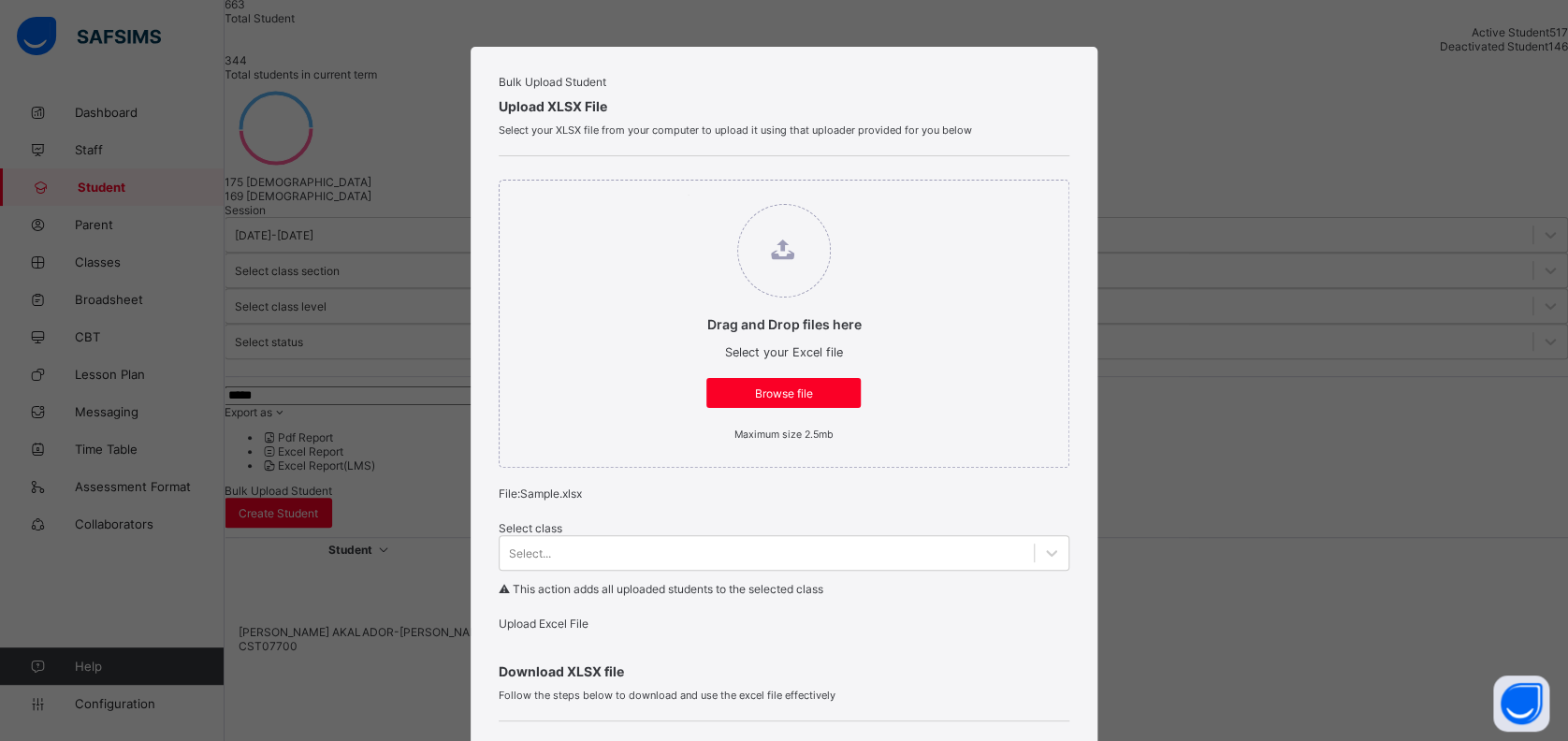
click at [550, 631] on span "Upload Excel File" at bounding box center [544, 623] width 90 height 14
click at [585, 631] on span "Upload Excel File" at bounding box center [544, 623] width 90 height 14
click at [547, 631] on span "Upload Excel File" at bounding box center [544, 623] width 90 height 14
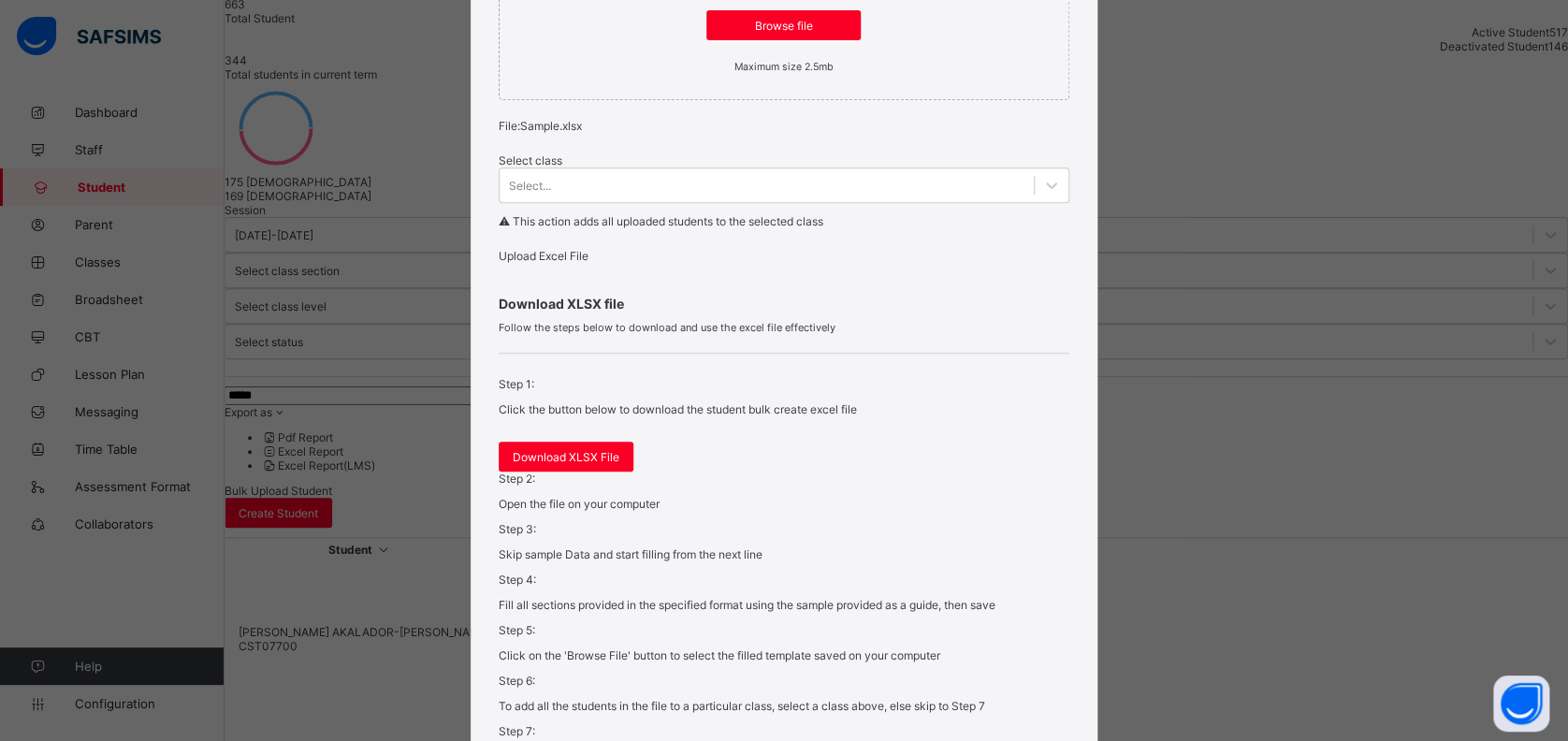
scroll to position [567, 0]
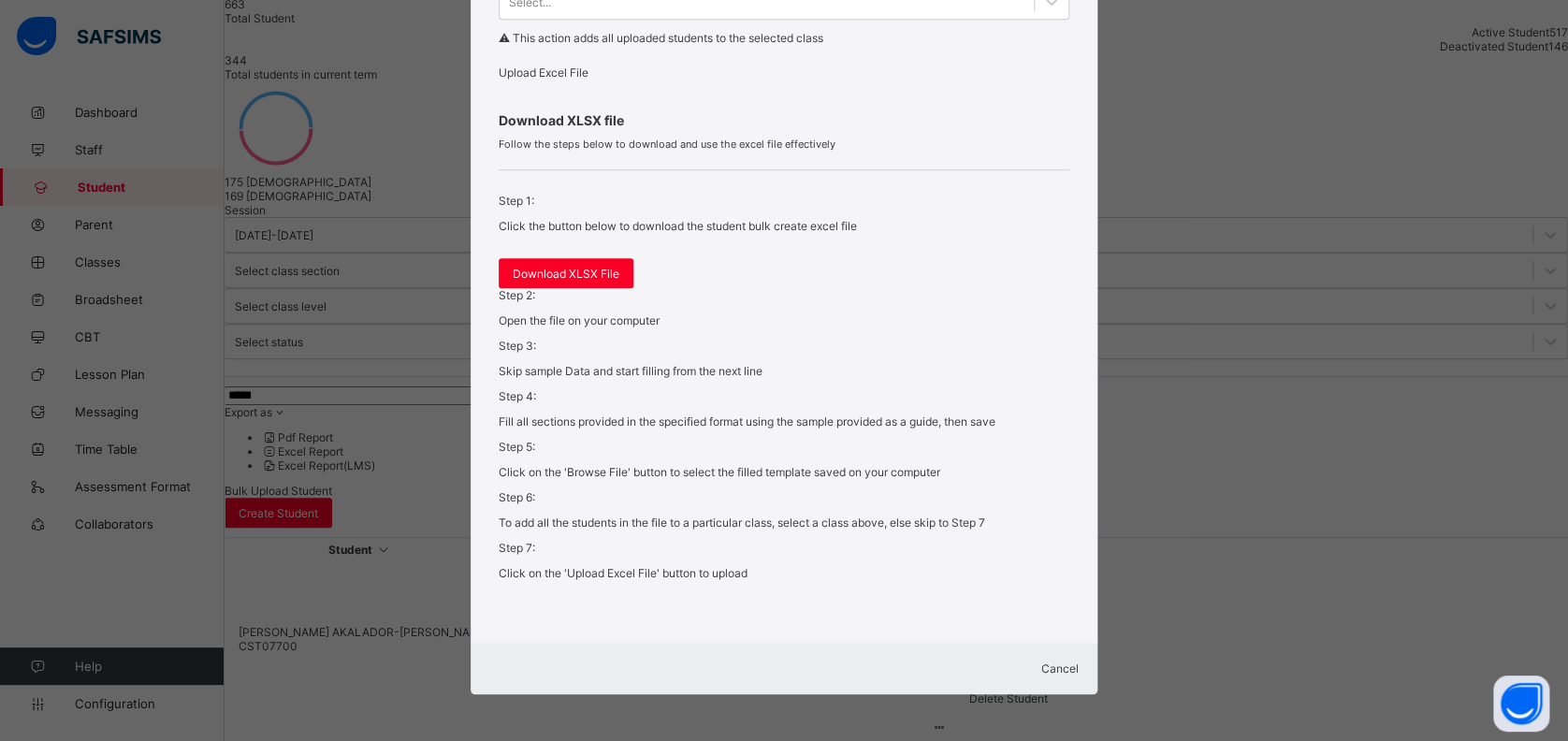
click at [1051, 662] on span "Cancel" at bounding box center [1060, 668] width 37 height 14
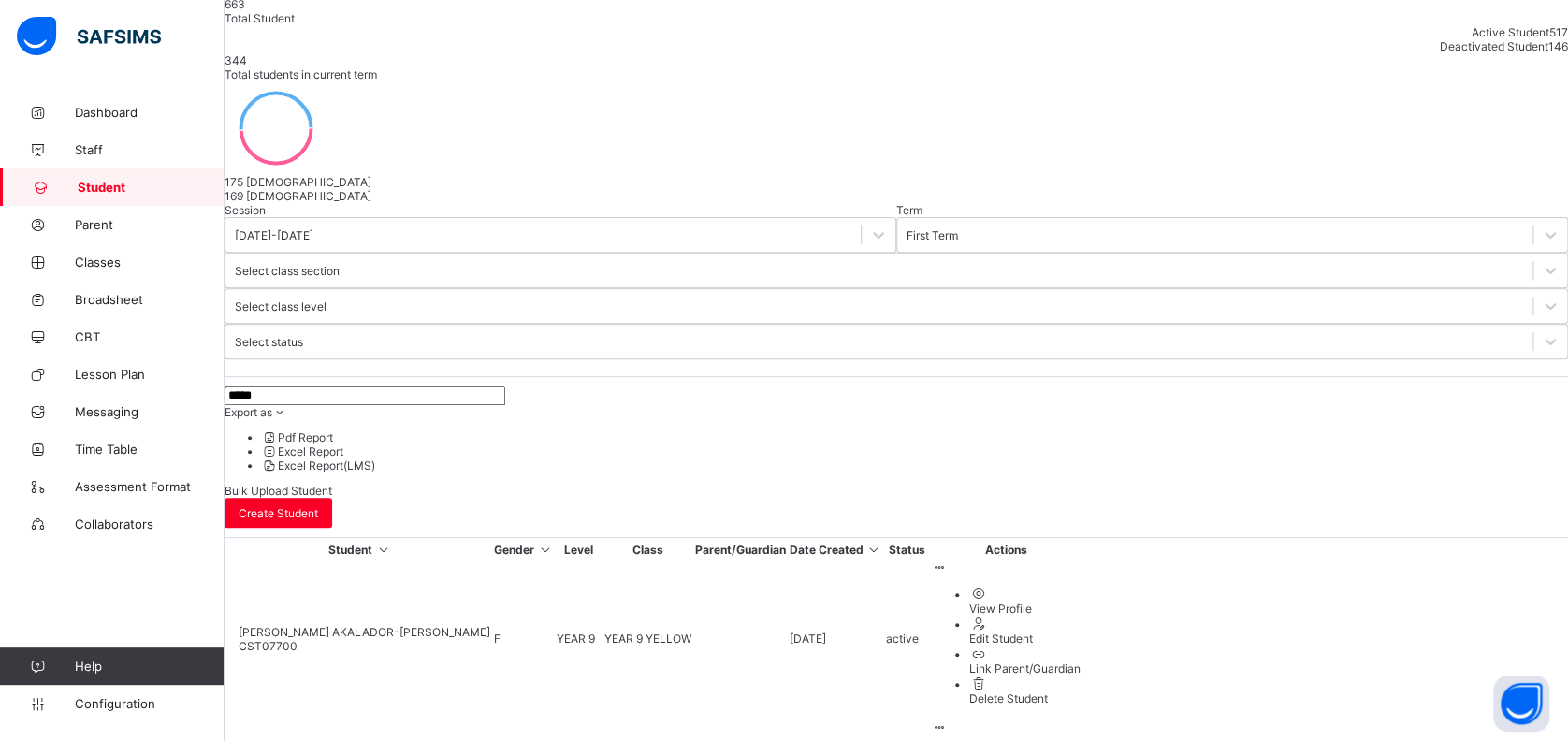
click at [333, 484] on span "Bulk Upload Student" at bounding box center [278, 490] width 108 height 14
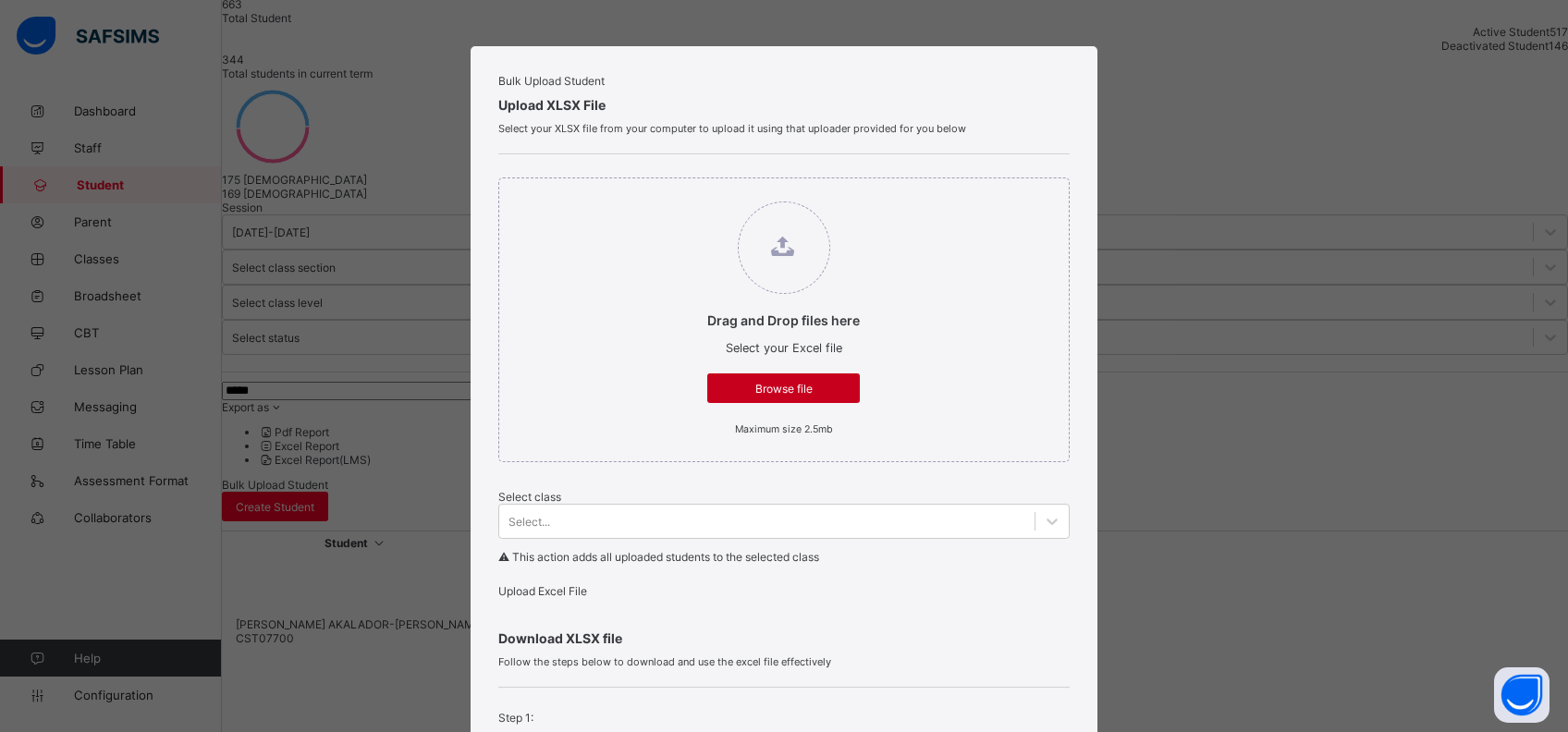
click at [773, 396] on span "Browse file" at bounding box center [784, 388] width 125 height 14
click at [689, 193] on input "Drag and Drop files here Select your Excel file Browse file Maximum size 2.5mb" at bounding box center [689, 193] width 0 height 0
type input "**********"
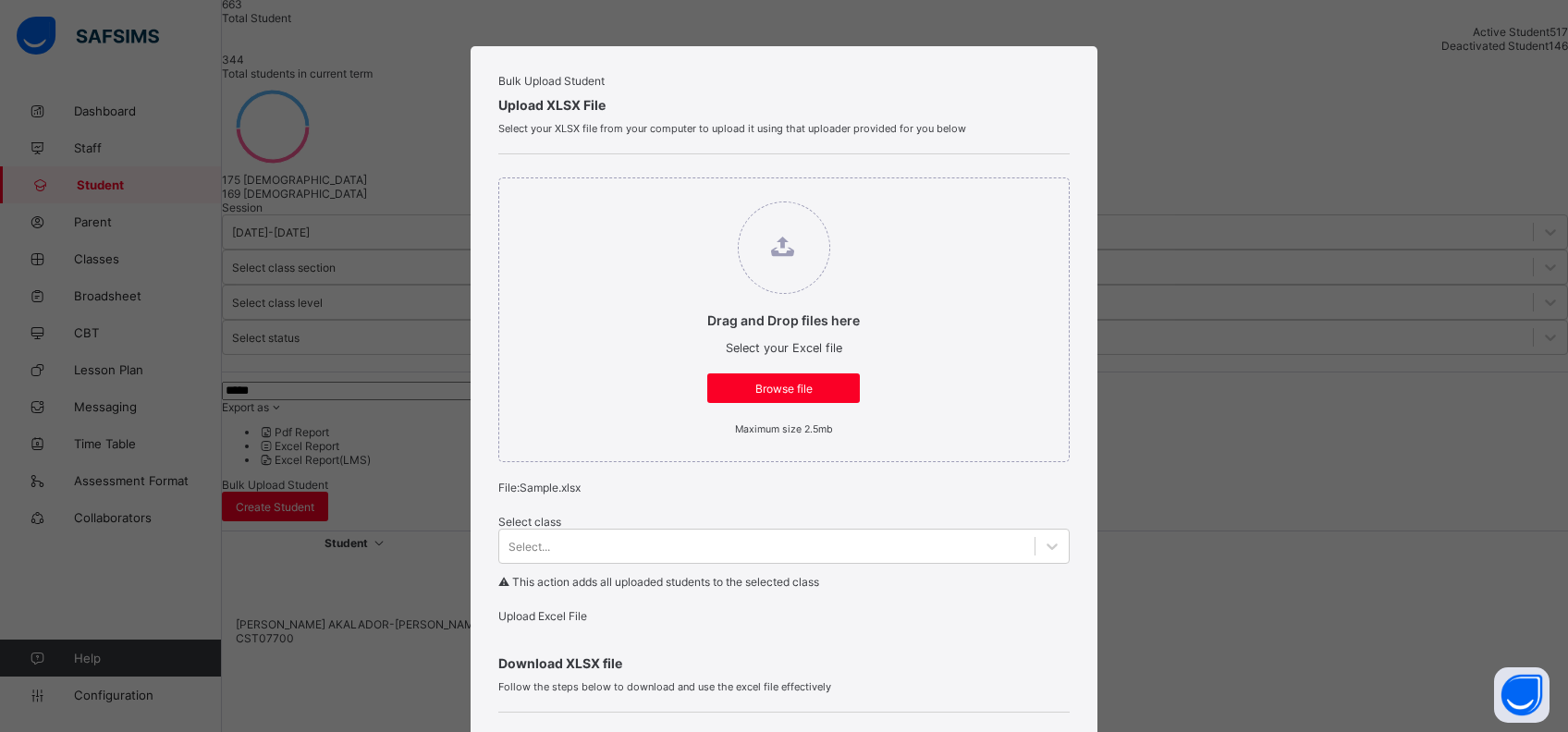
click at [554, 623] on span "Upload Excel File" at bounding box center [543, 616] width 89 height 14
click at [545, 623] on span "Upload Excel File" at bounding box center [537, 616] width 89 height 14
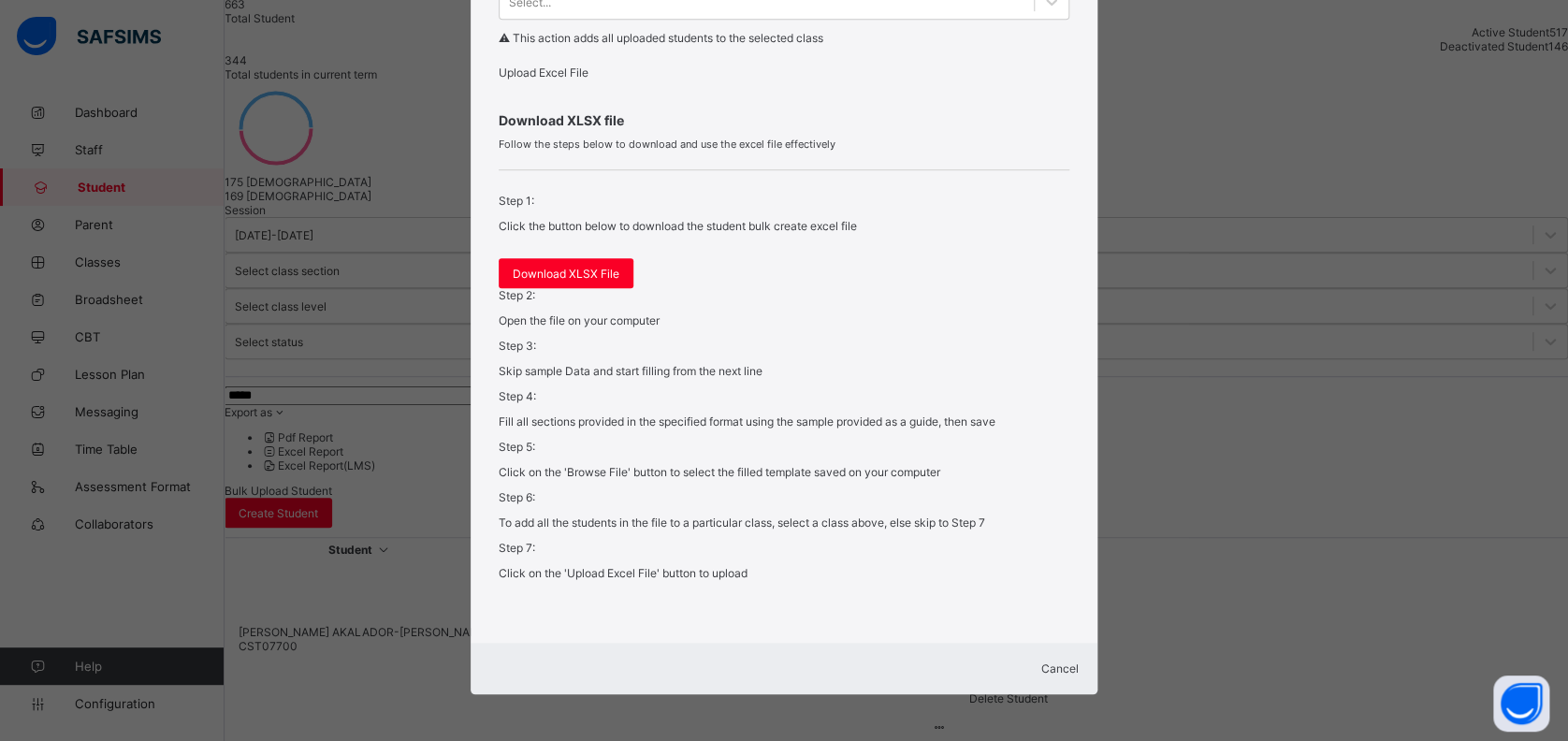
click at [1042, 662] on span "Cancel" at bounding box center [1060, 668] width 37 height 14
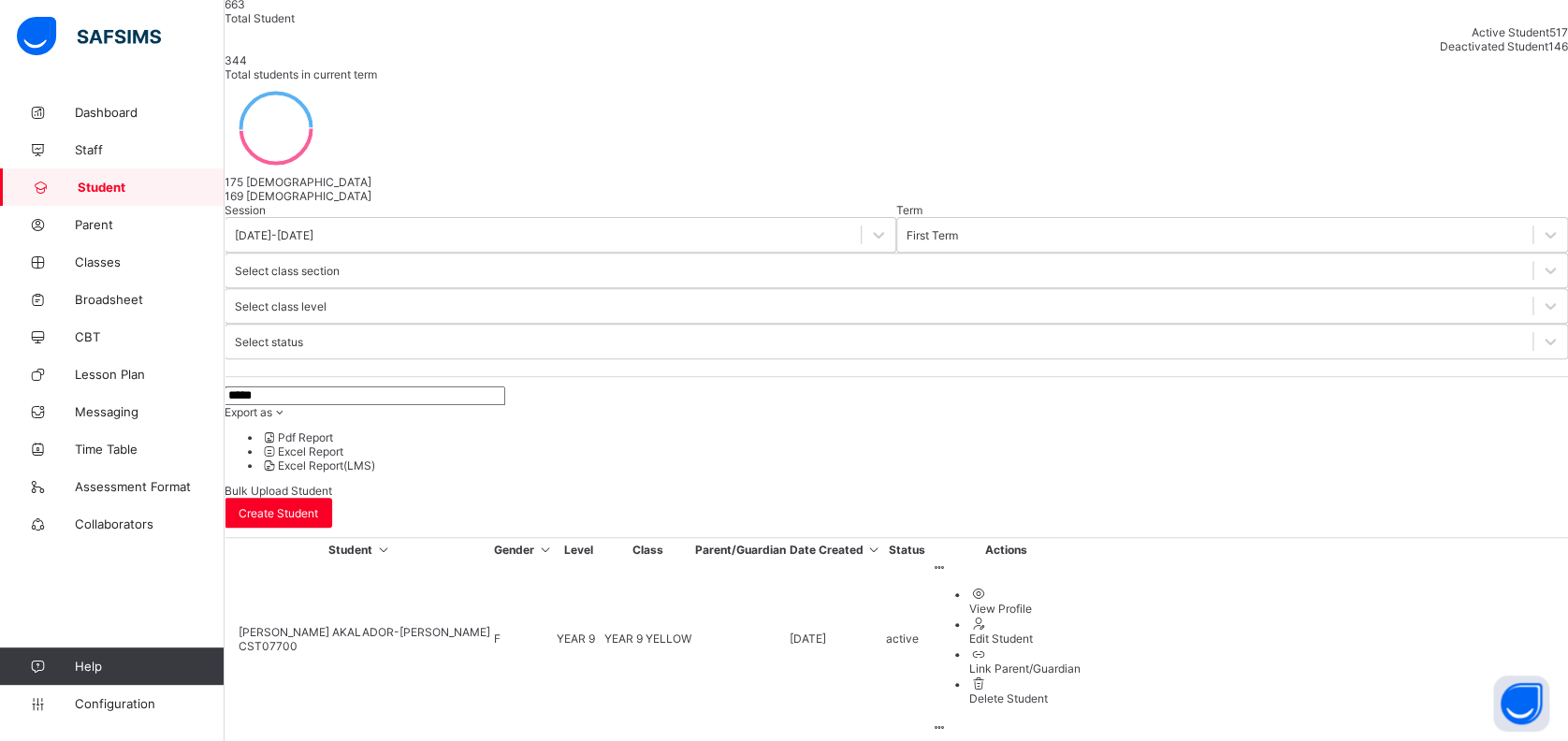
click at [1346, 484] on div "Bulk Upload Student" at bounding box center [896, 490] width 1343 height 14
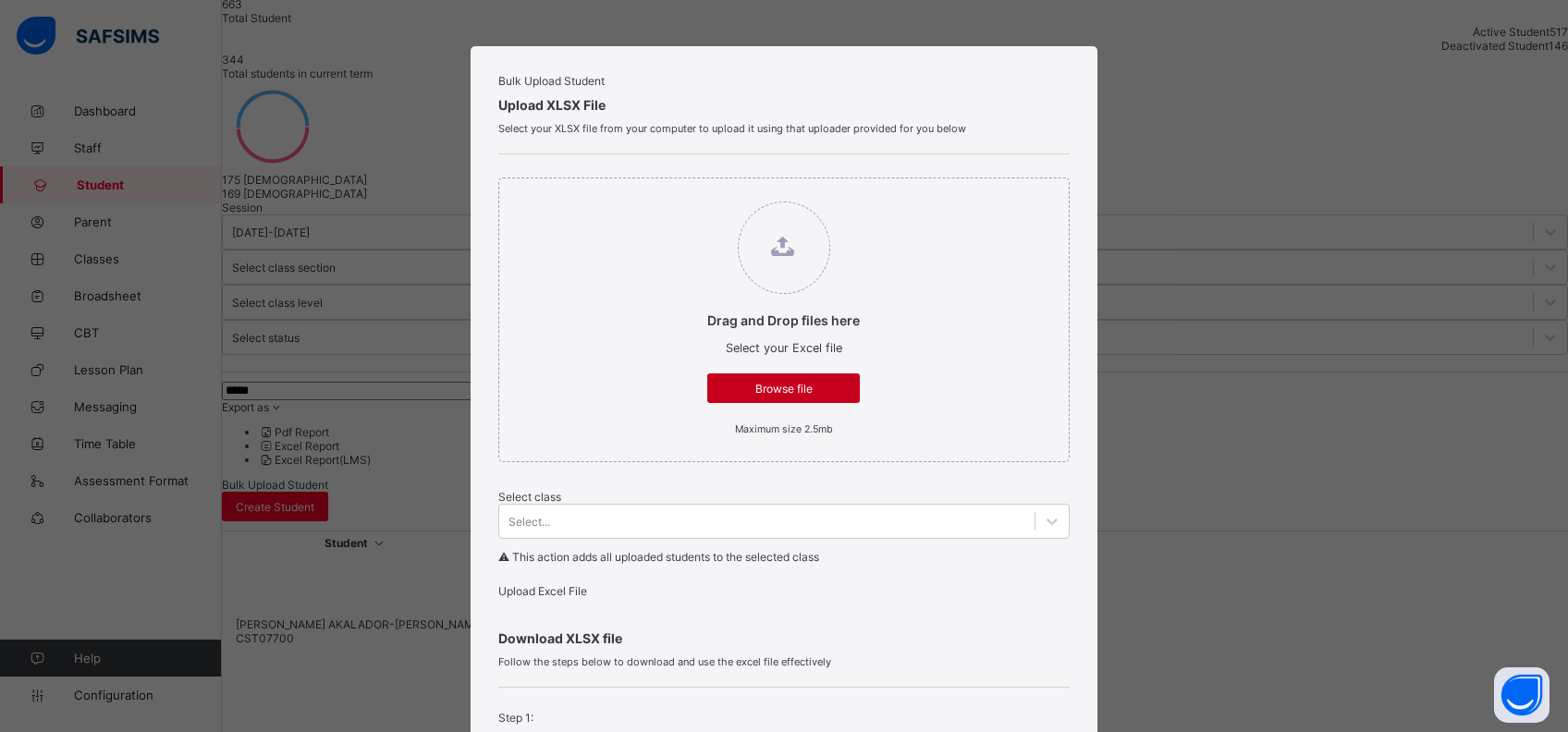
click at [813, 403] on div "Browse file" at bounding box center [784, 388] width 153 height 29
click at [689, 193] on input "Drag and Drop files here Select your Excel file Browse file Maximum size 2.5mb" at bounding box center [689, 193] width 0 height 0
type input "**********"
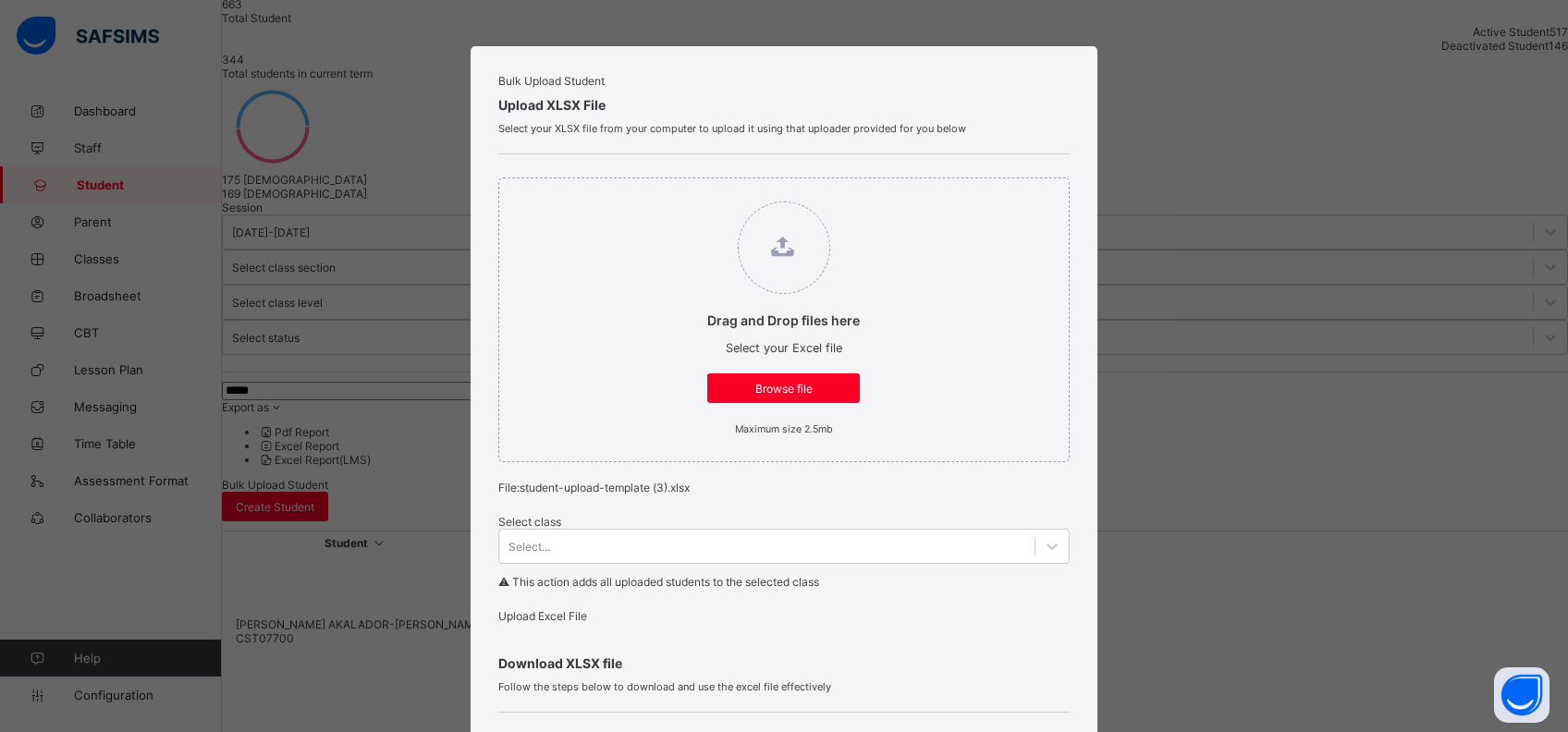
click at [543, 623] on span "Upload Excel File" at bounding box center [543, 616] width 89 height 14
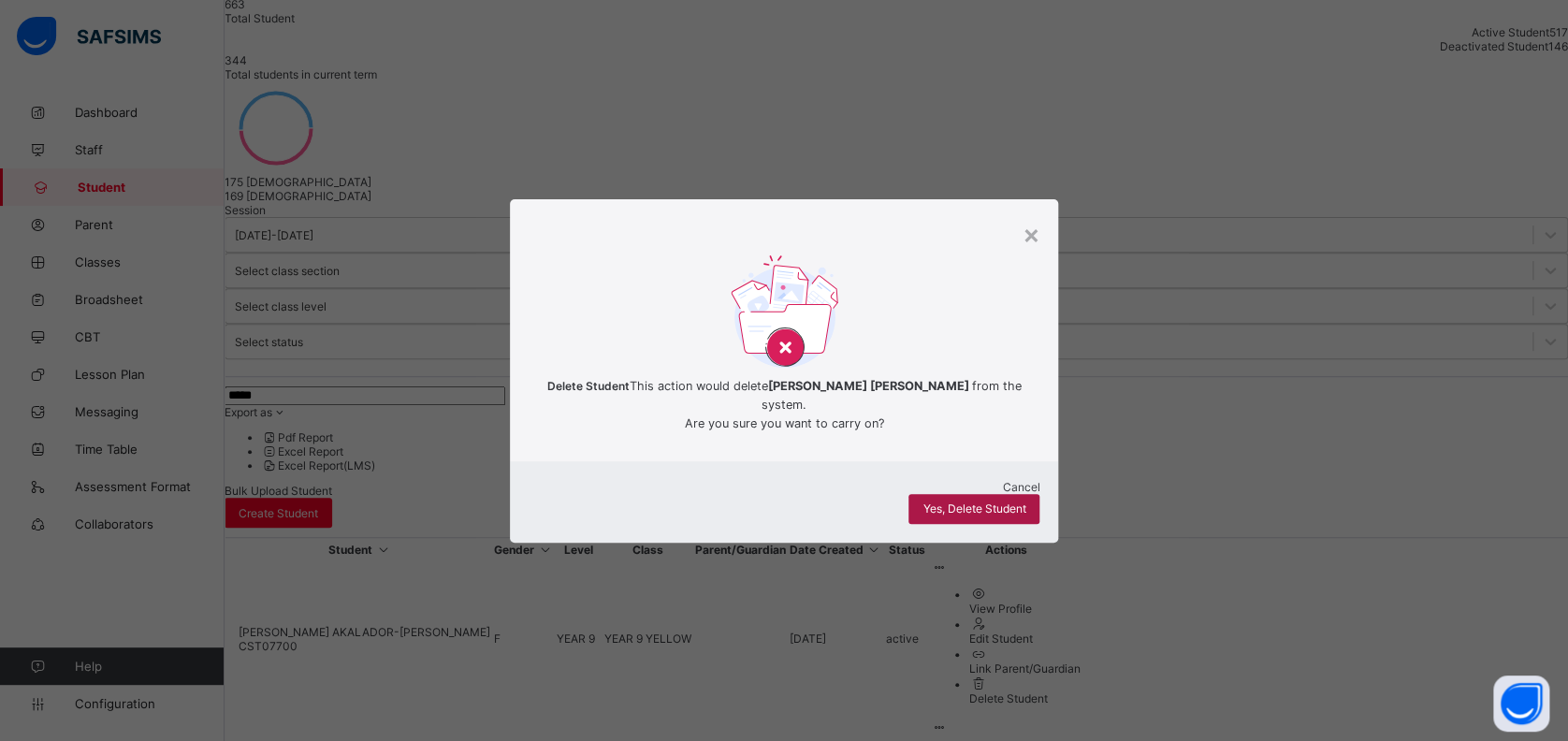
click at [956, 513] on span "Yes, Delete Student" at bounding box center [974, 509] width 103 height 14
click at [1039, 235] on div "×" at bounding box center [1030, 233] width 18 height 32
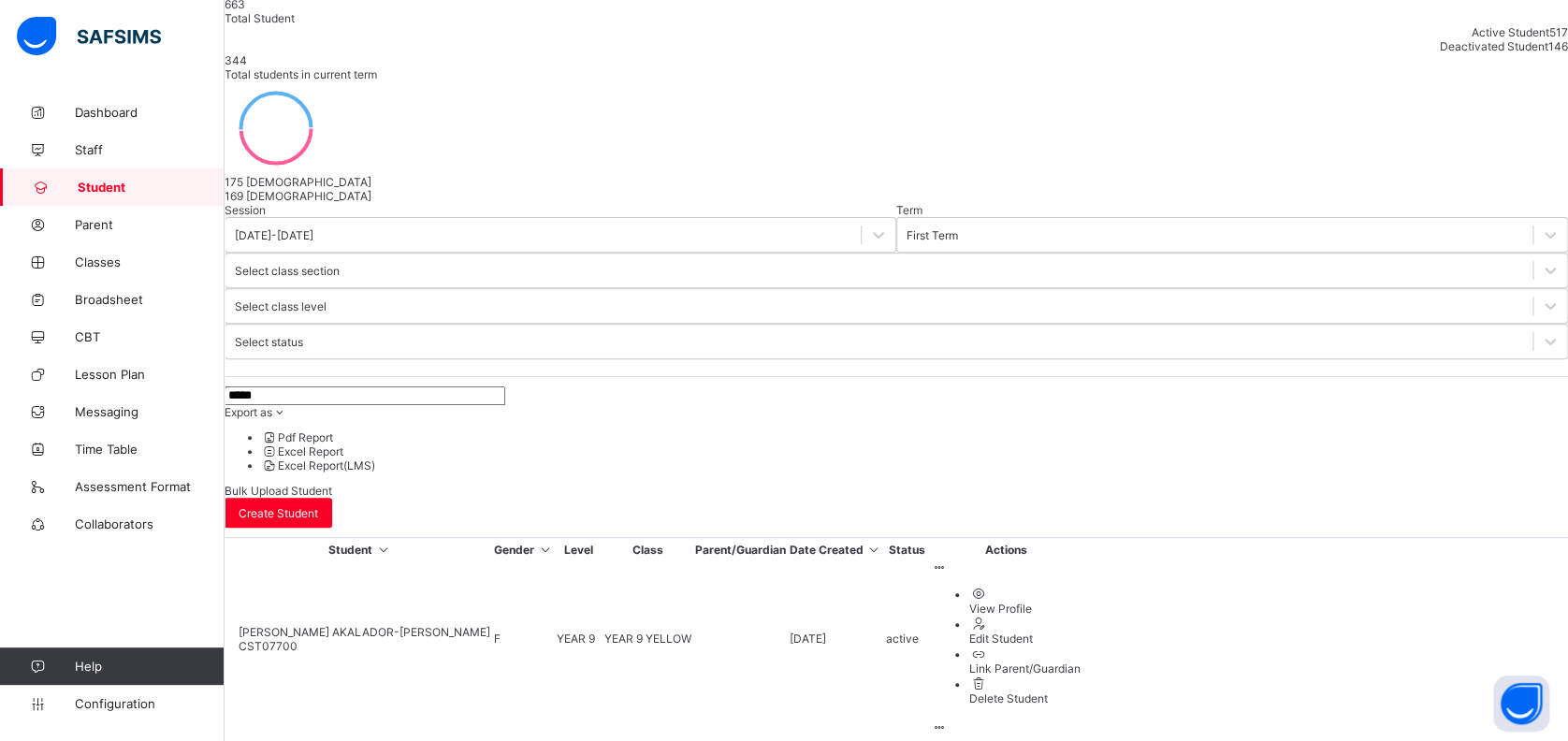
click at [441, 386] on input "*****" at bounding box center [365, 396] width 281 height 19
type input "*"
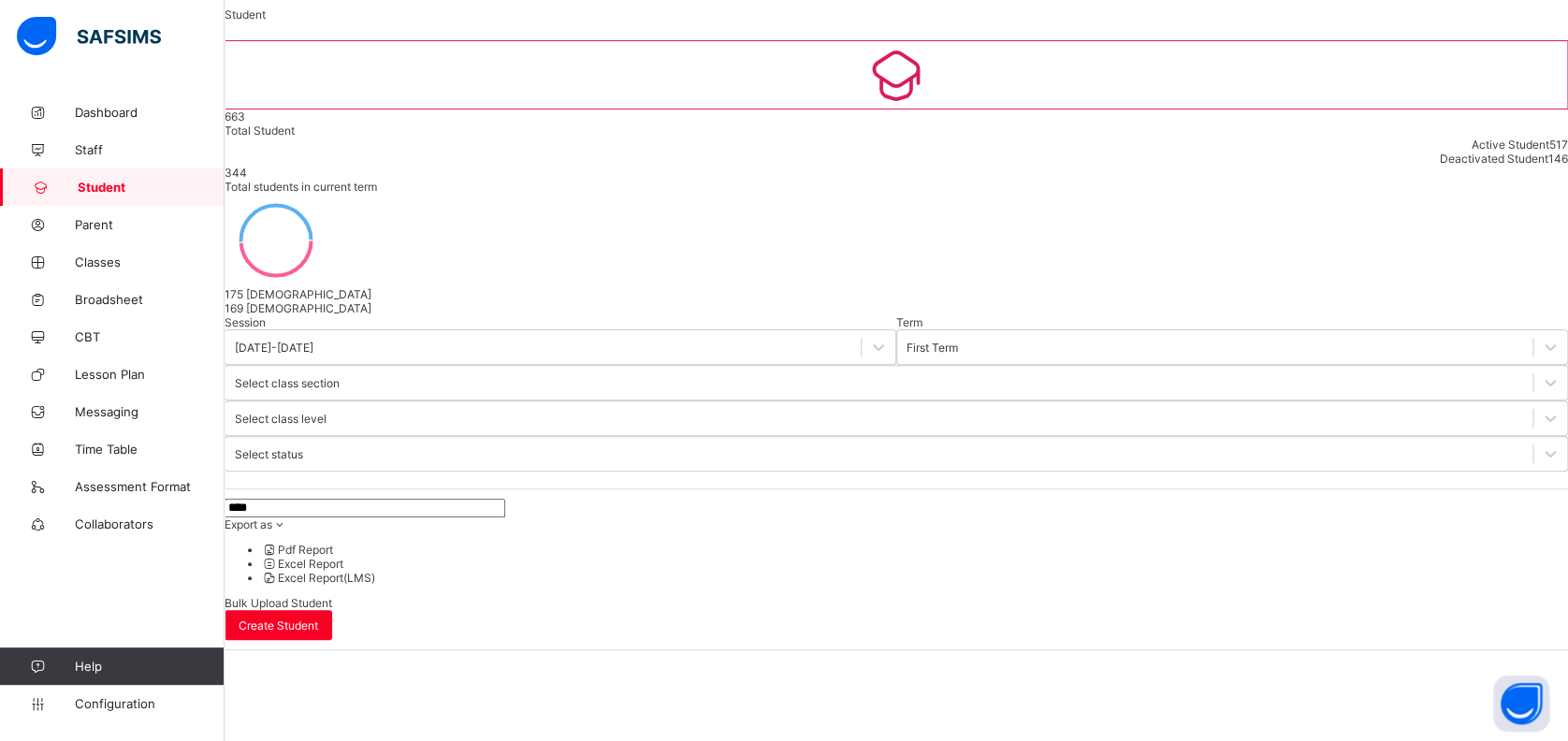
scroll to position [129, 0]
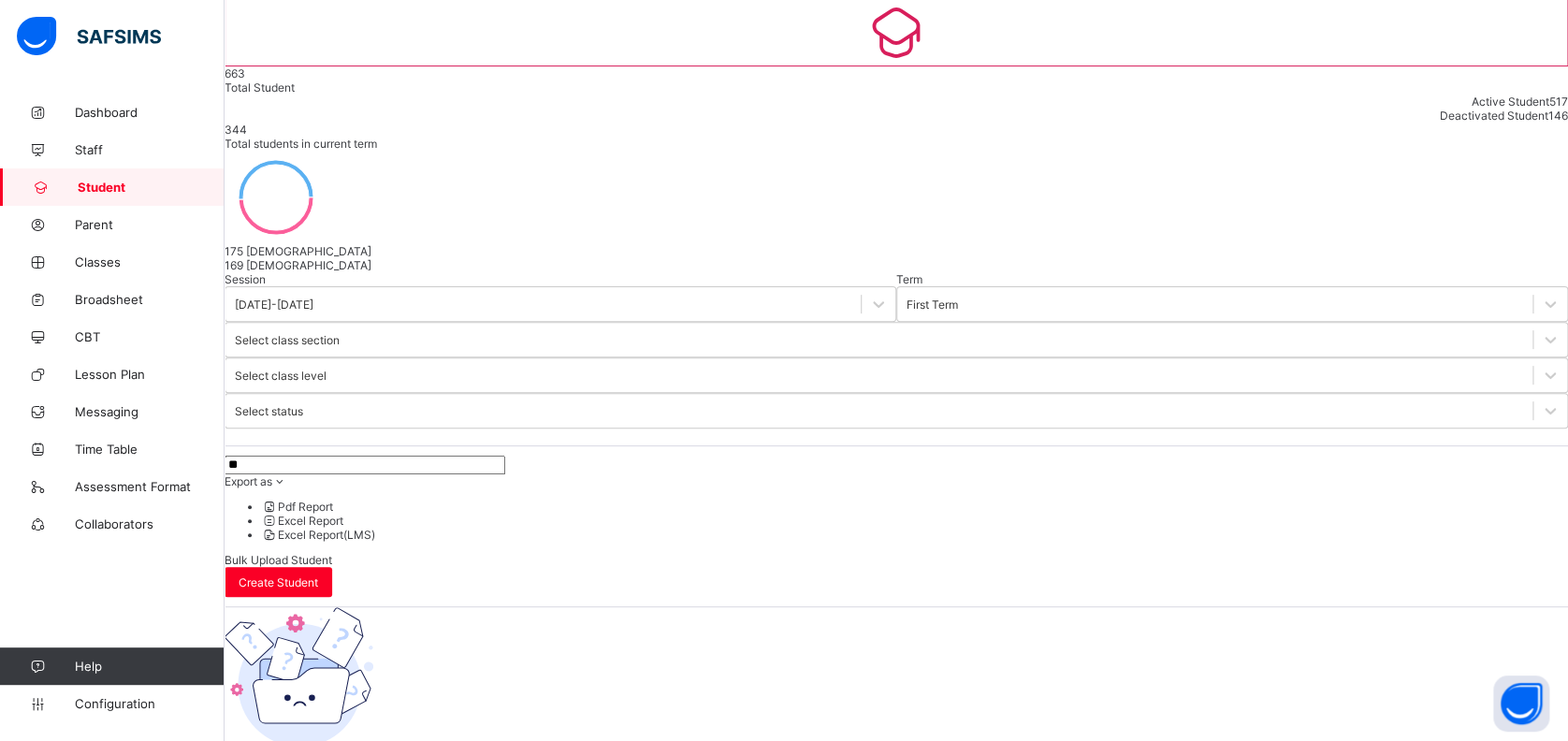
type input "*"
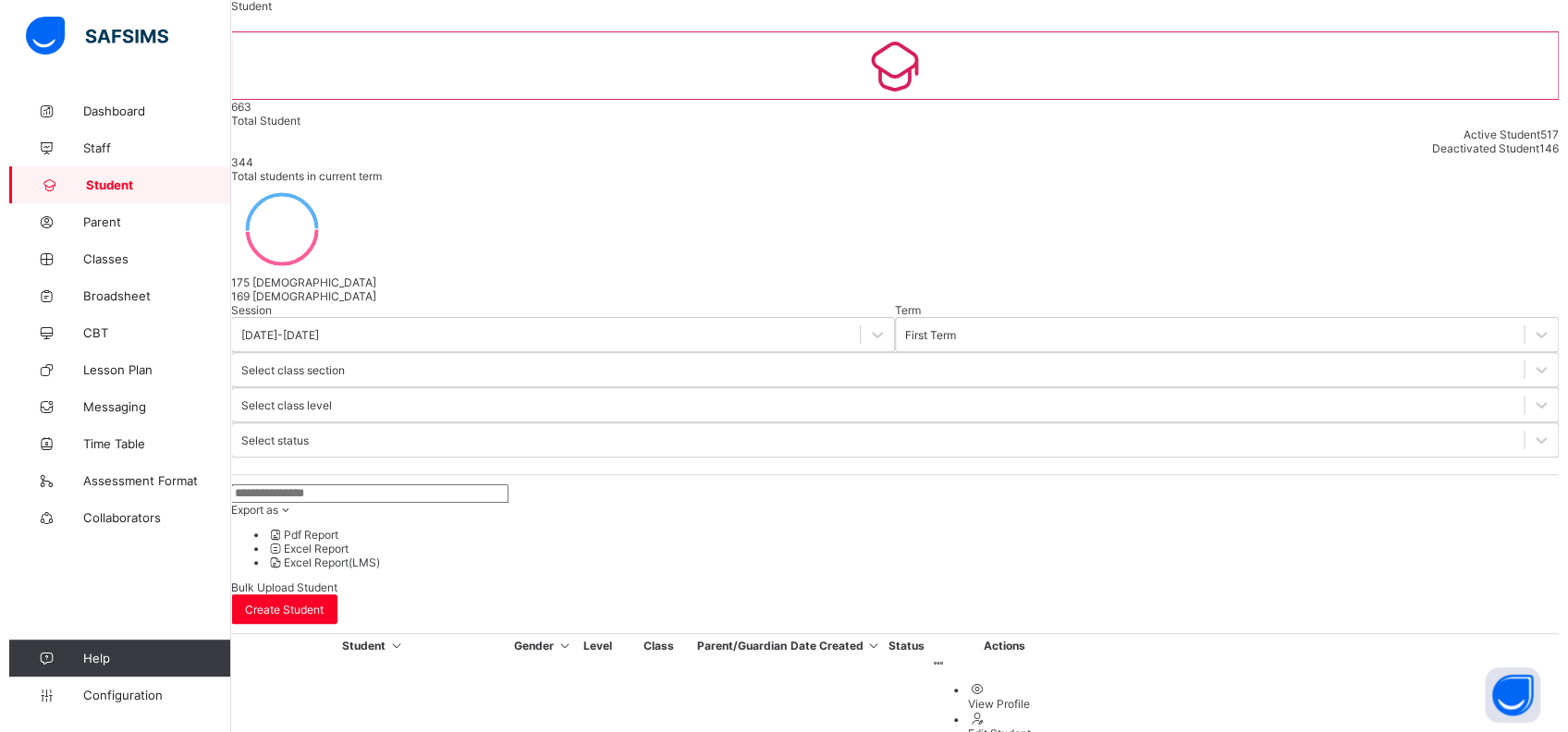
scroll to position [0, 0]
